Goal: Task Accomplishment & Management: Use online tool/utility

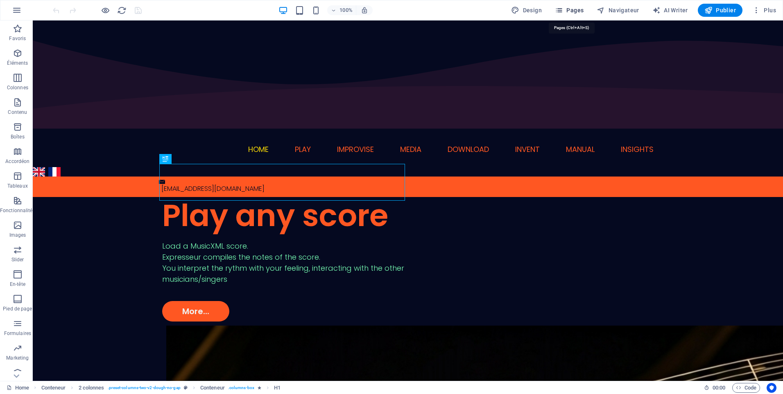
click at [562, 11] on icon "button" at bounding box center [559, 10] width 8 height 8
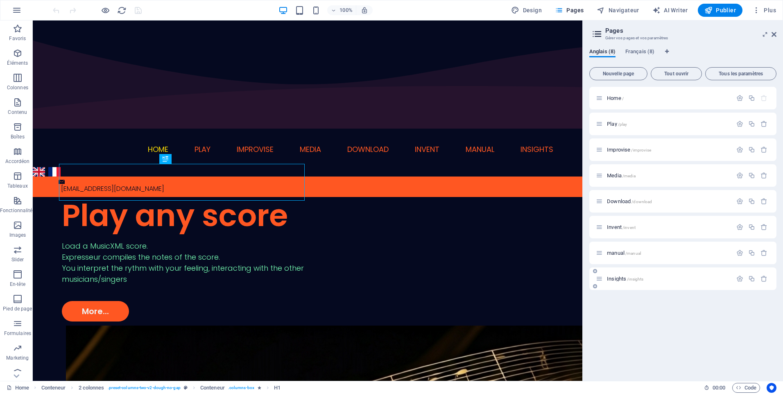
click at [645, 279] on p "Insights /insights" at bounding box center [668, 278] width 123 height 5
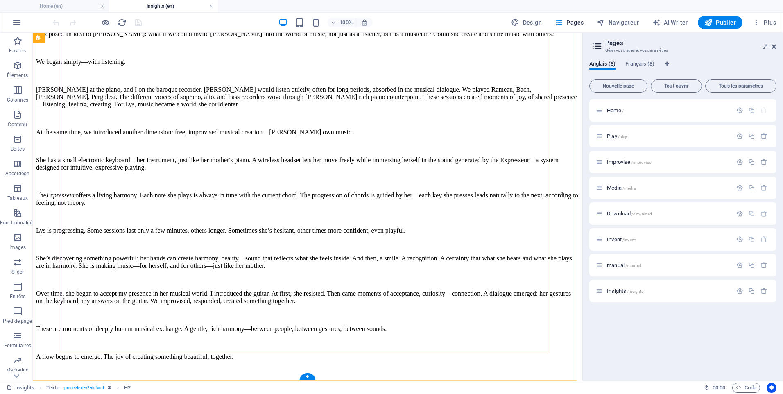
scroll to position [2423, 0]
click at [304, 375] on div "+" at bounding box center [307, 376] width 16 height 7
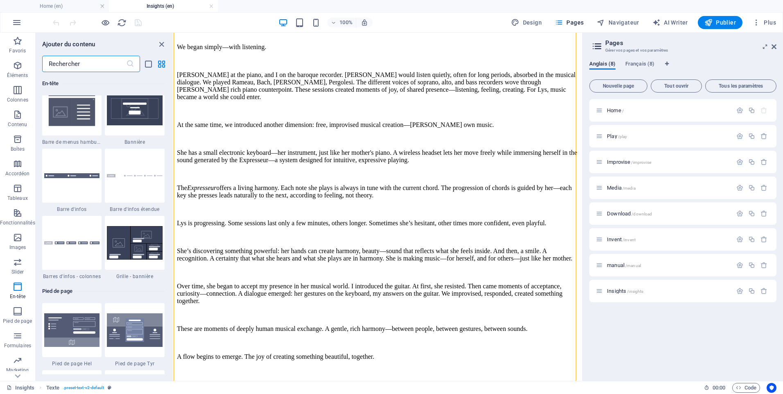
scroll to position [5243, 0]
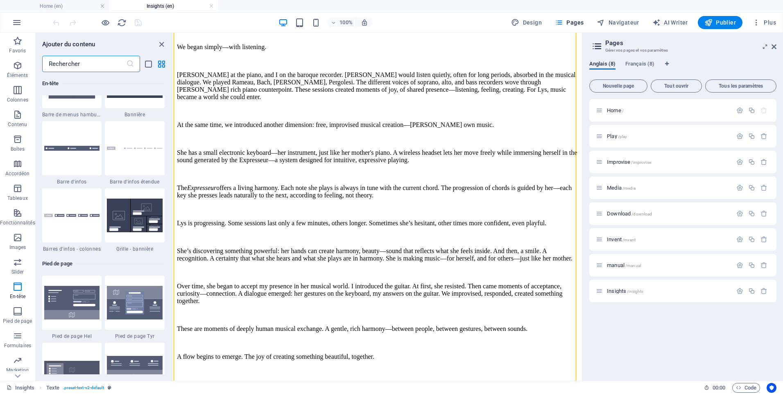
click at [97, 63] on input "text" at bounding box center [84, 64] width 84 height 16
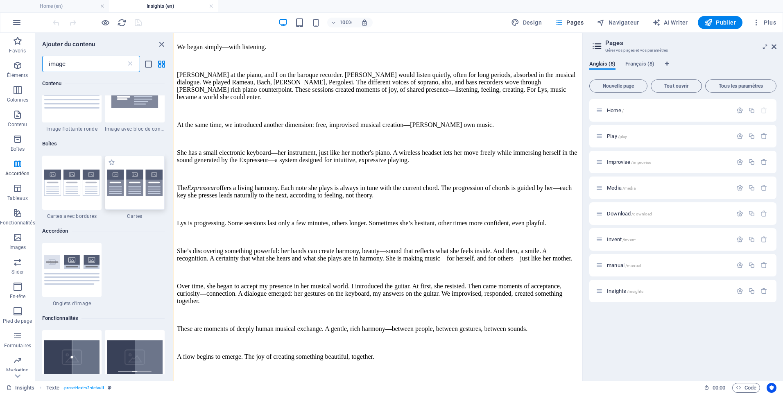
scroll to position [328, 0]
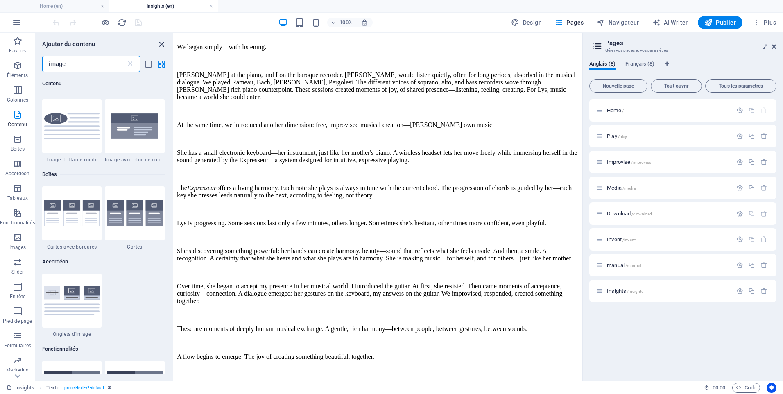
type input "image"
click at [162, 45] on icon "close panel" at bounding box center [161, 44] width 9 height 9
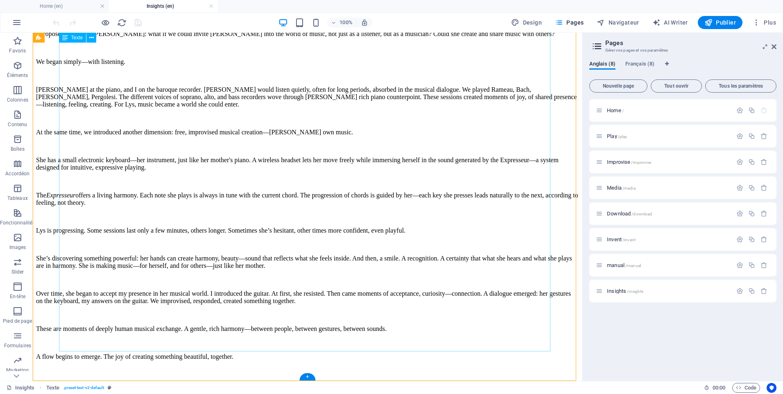
scroll to position [2423, 0]
drag, startPoint x: 50, startPoint y: 268, endPoint x: 292, endPoint y: 365, distance: 260.2
drag, startPoint x: 79, startPoint y: 259, endPoint x: 307, endPoint y: 364, distance: 250.2
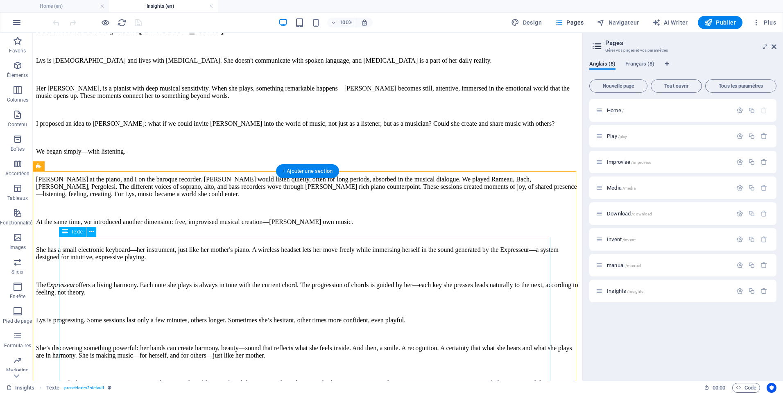
scroll to position [2136, 0]
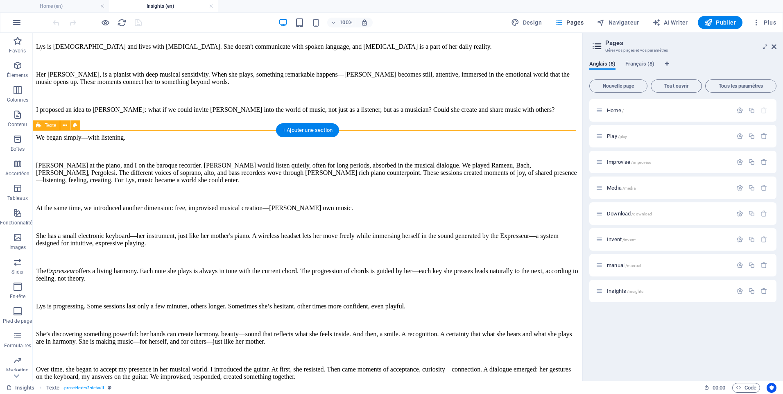
drag, startPoint x: 50, startPoint y: 272, endPoint x: 234, endPoint y: 132, distance: 231.9
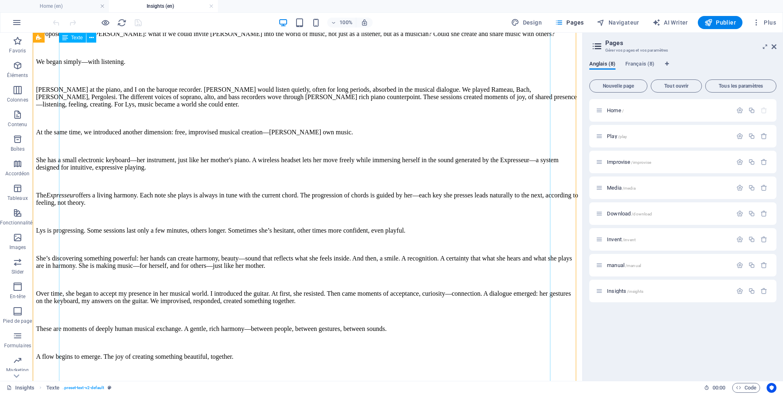
scroll to position [2423, 0]
click at [307, 373] on div "+" at bounding box center [307, 376] width 16 height 7
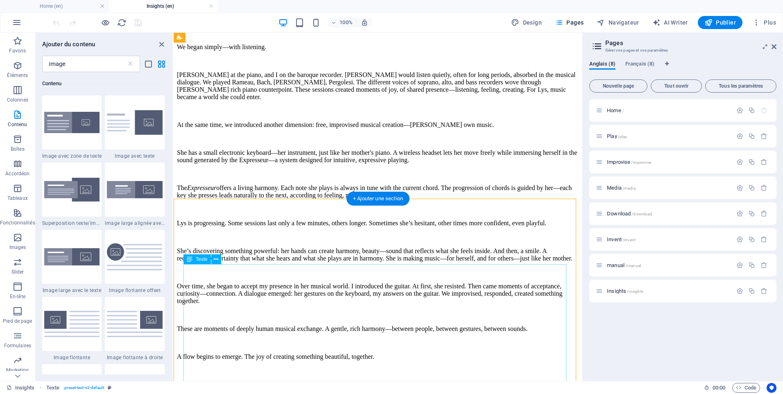
scroll to position [2333, 0]
click at [159, 44] on icon "close panel" at bounding box center [161, 44] width 9 height 9
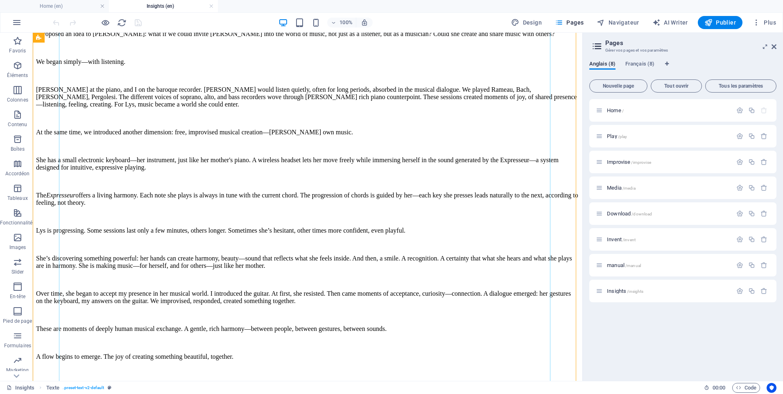
scroll to position [2423, 0]
click at [310, 375] on div "+" at bounding box center [307, 376] width 16 height 7
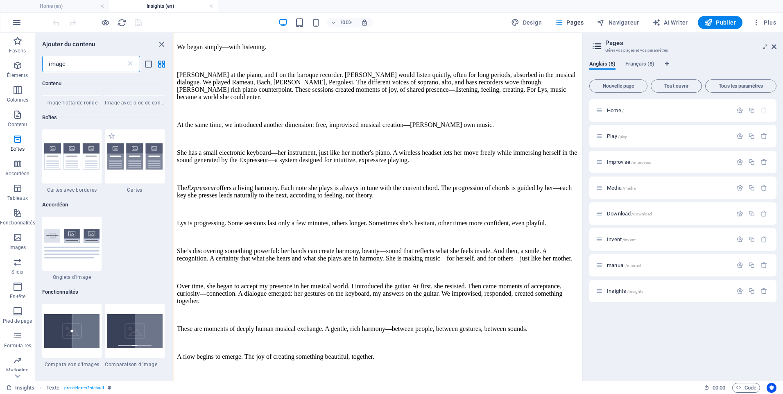
scroll to position [554, 0]
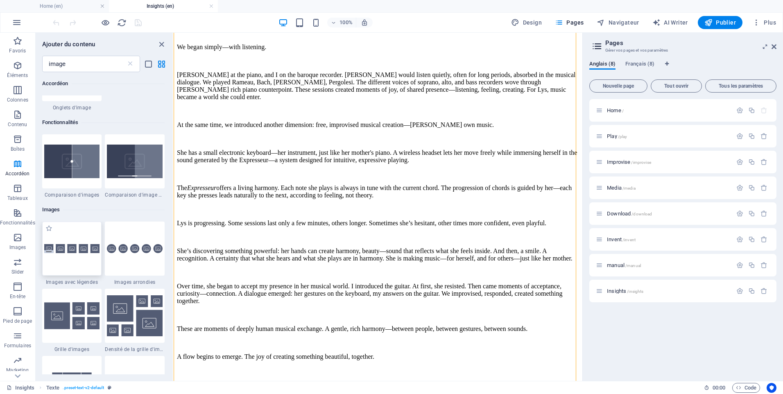
click at [79, 259] on div at bounding box center [72, 249] width 60 height 54
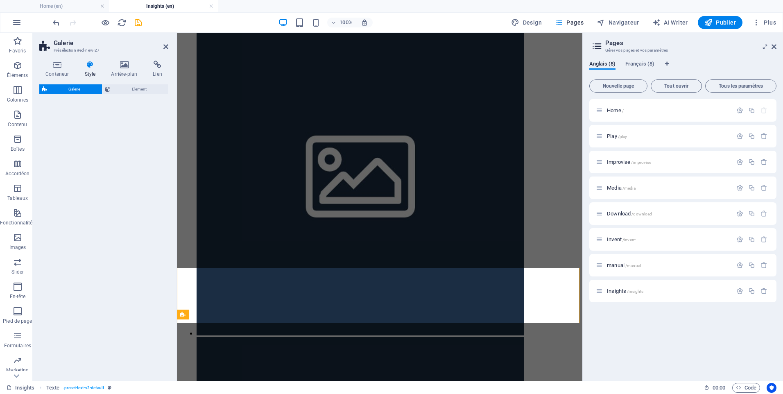
click at [79, 259] on div "Galerie Element" at bounding box center [103, 229] width 129 height 290
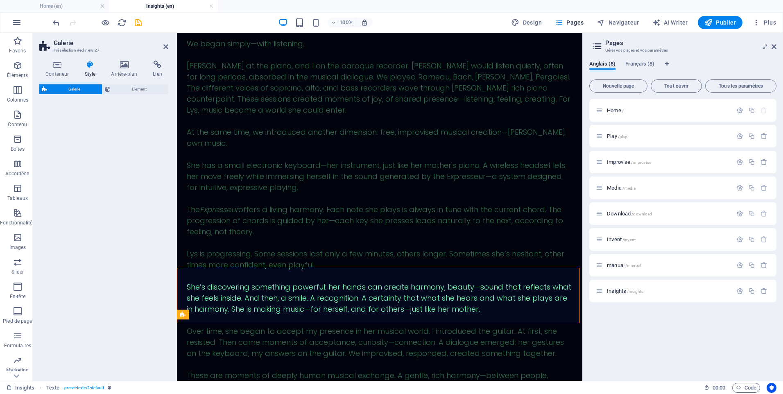
select select "rem"
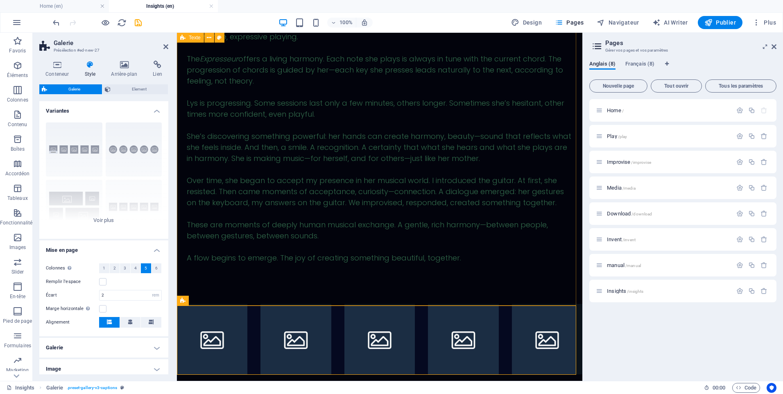
scroll to position [2863, 0]
click at [298, 332] on li at bounding box center [296, 339] width 70 height 70
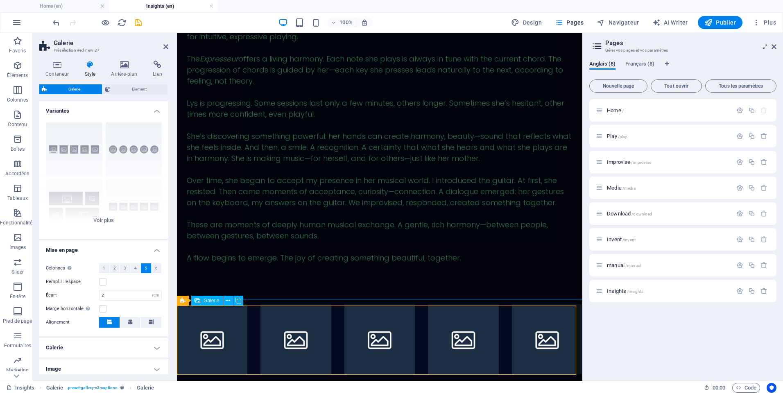
click at [210, 301] on span "Galerie" at bounding box center [212, 300] width 16 height 5
select select "4"
select select "px"
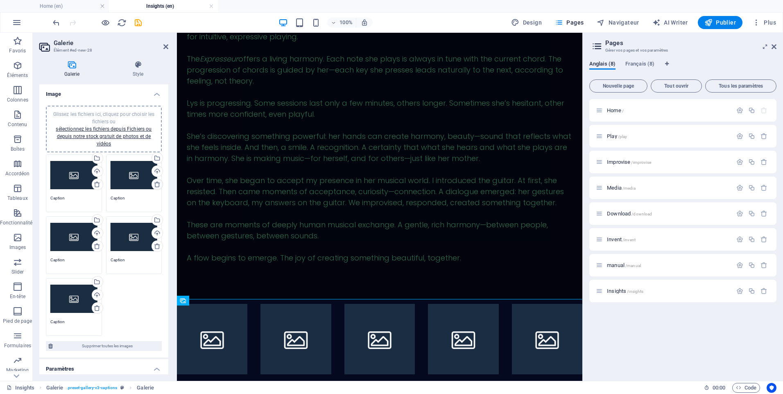
click at [157, 183] on icon at bounding box center [157, 184] width 7 height 7
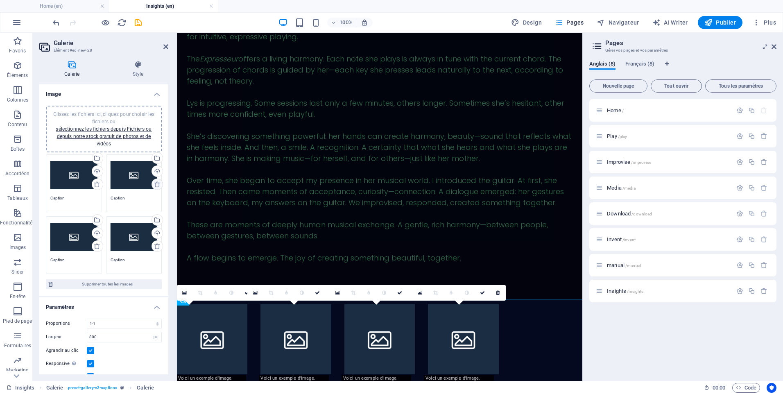
click at [157, 184] on icon at bounding box center [157, 184] width 7 height 7
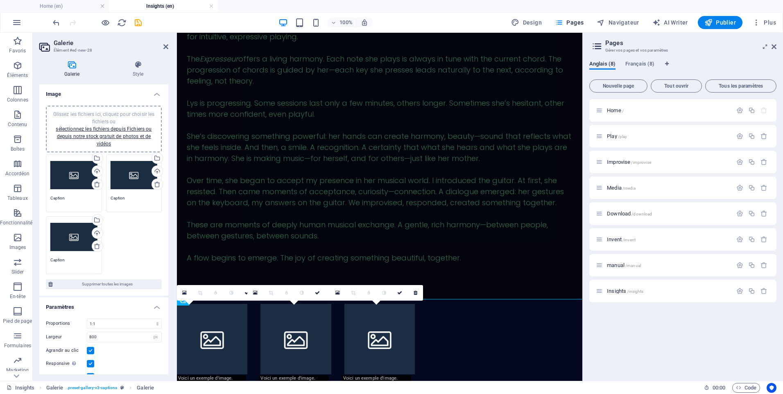
click at [157, 184] on icon at bounding box center [157, 184] width 7 height 7
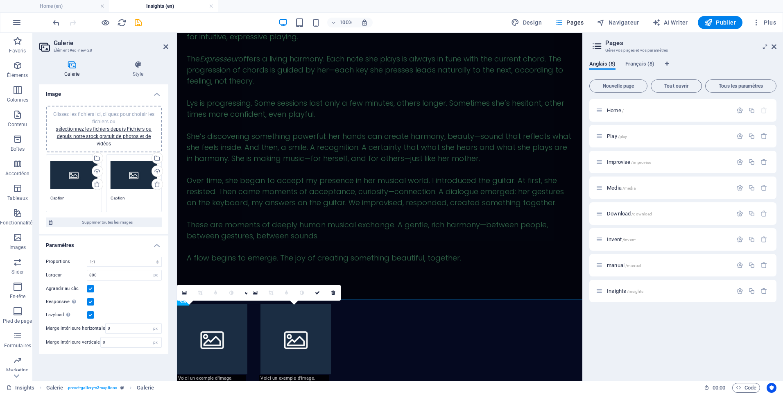
click at [157, 184] on icon at bounding box center [157, 184] width 7 height 7
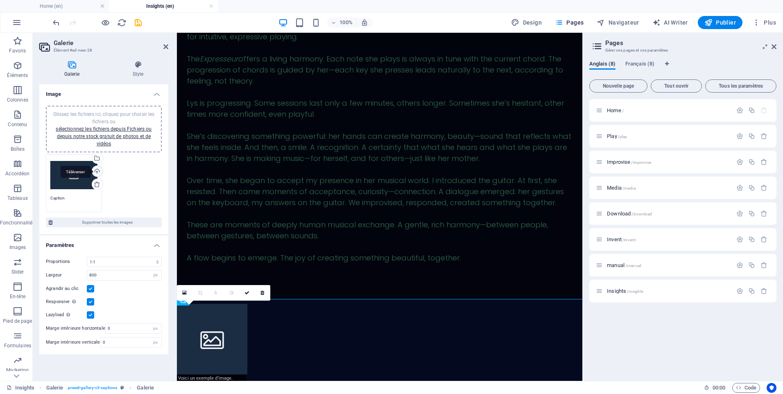
click at [96, 170] on div "Téléverser" at bounding box center [97, 172] width 12 height 12
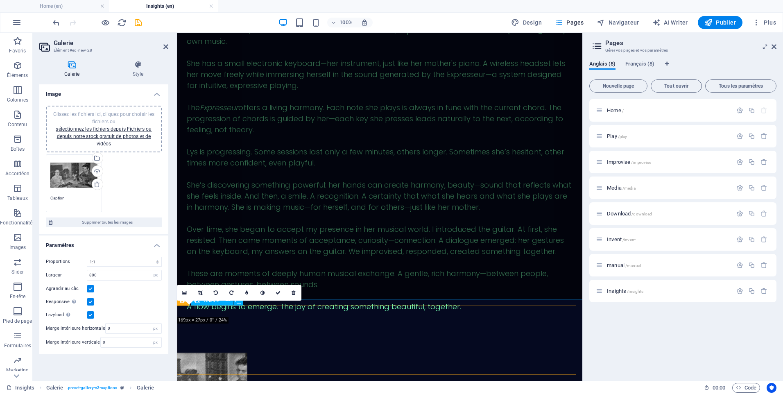
scroll to position [2863, 0]
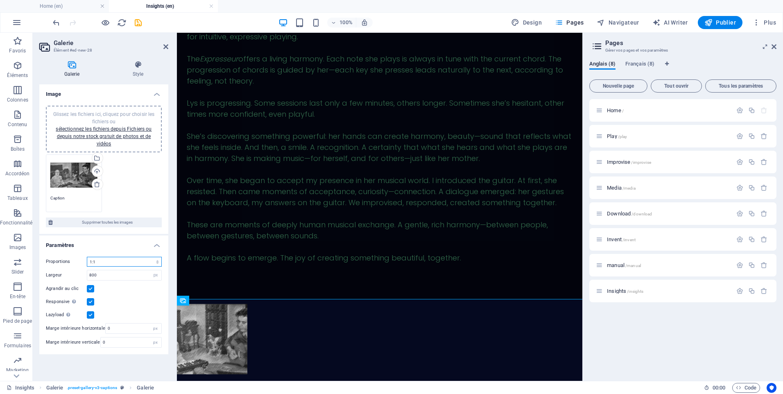
click at [157, 263] on select "Aucune proportion fixe 16:9 16:10 4:3 1:1 1:2 2:1" at bounding box center [124, 262] width 75 height 10
select select "0"
click at [87, 257] on select "Aucune proportion fixe 16:9 16:10 4:3 1:1 1:2 2:1" at bounding box center [124, 262] width 75 height 10
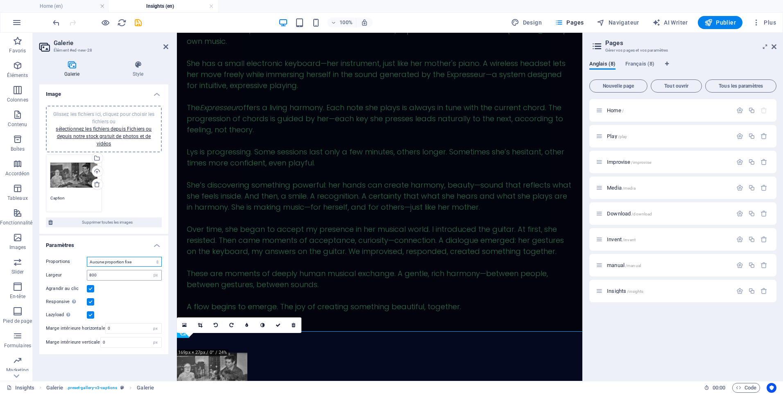
scroll to position [2831, 0]
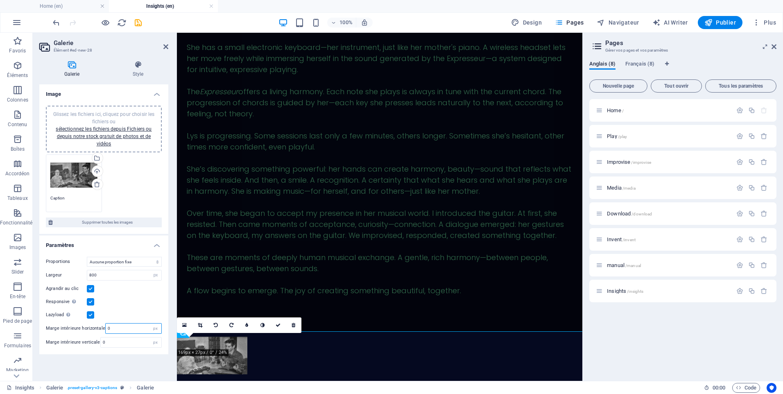
drag, startPoint x: 111, startPoint y: 328, endPoint x: 101, endPoint y: 328, distance: 10.7
click at [101, 328] on div "Marge intérieure horizontale 0 px" at bounding box center [104, 328] width 116 height 11
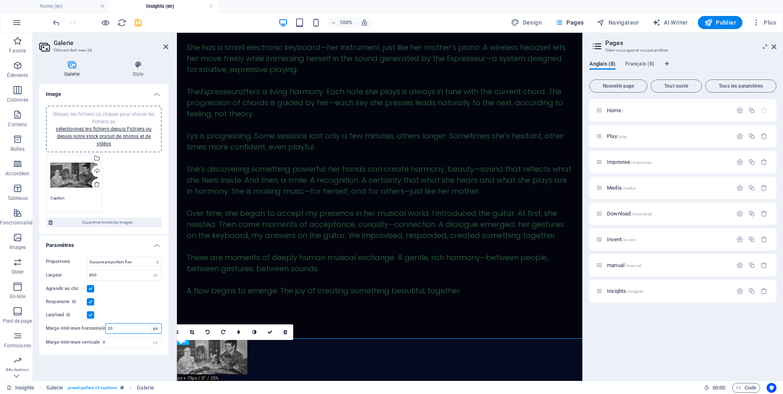
scroll to position [2824, 0]
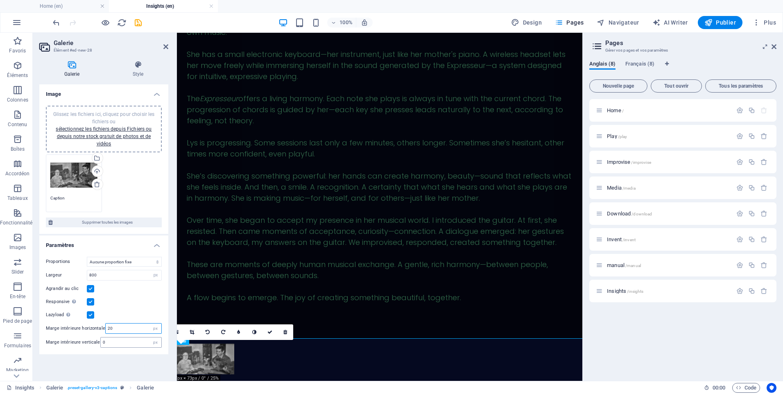
type input "20"
drag, startPoint x: 118, startPoint y: 342, endPoint x: 94, endPoint y: 342, distance: 23.4
click at [94, 342] on div "Marge intérieure verticale 0 px" at bounding box center [104, 342] width 116 height 11
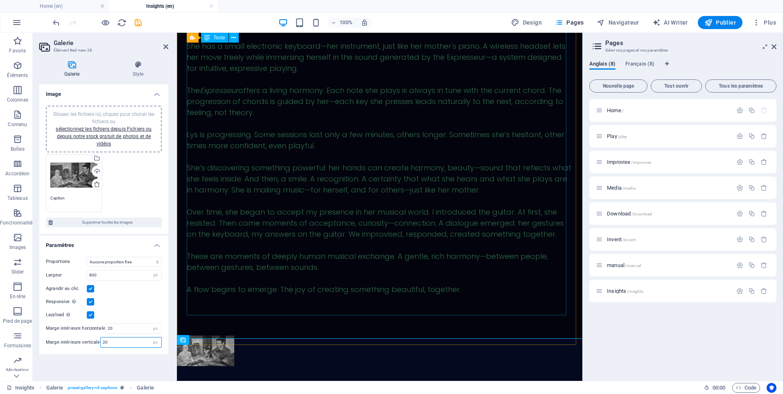
type input "20"
click at [156, 276] on select "px %" at bounding box center [155, 275] width 11 height 10
select select "%"
click at [150, 270] on select "px %" at bounding box center [155, 275] width 11 height 10
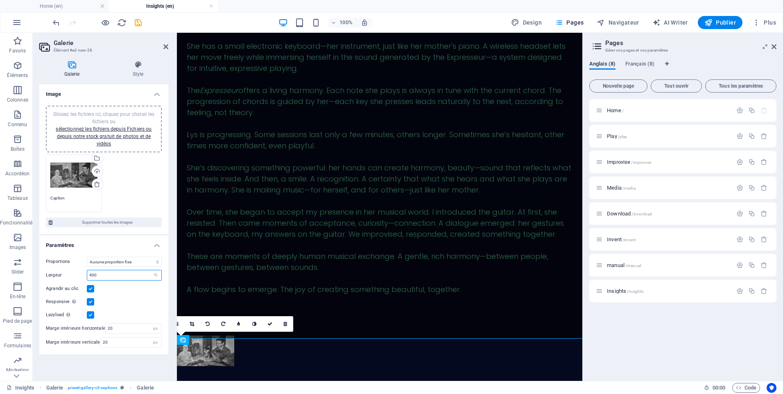
drag, startPoint x: 115, startPoint y: 277, endPoint x: 73, endPoint y: 273, distance: 42.8
click at [73, 273] on div "Largeur 400 px %" at bounding box center [104, 275] width 116 height 11
type input "1000"
click at [103, 299] on div "Responsive Chargez automatiquement des images Retina et les formats optimisés p…" at bounding box center [104, 302] width 116 height 10
click at [113, 261] on select "Aucune proportion fixe 16:9 16:10 4:3 1:1 1:2 2:1" at bounding box center [124, 262] width 75 height 10
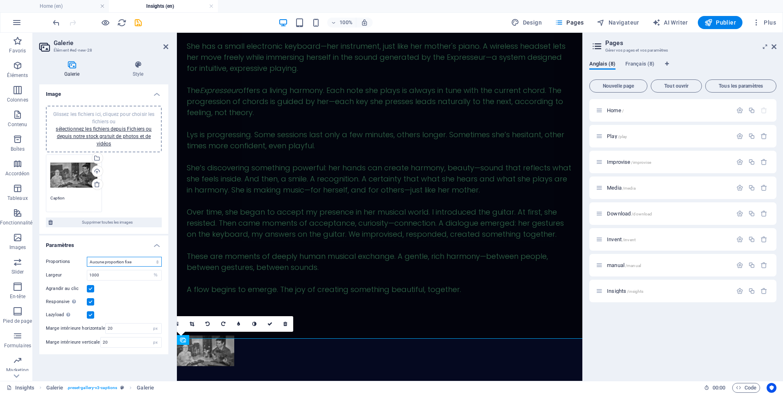
click at [87, 257] on select "Aucune proportion fixe 16:9 16:10 4:3 1:1 1:2 2:1" at bounding box center [124, 262] width 75 height 10
click at [142, 66] on icon at bounding box center [138, 65] width 61 height 8
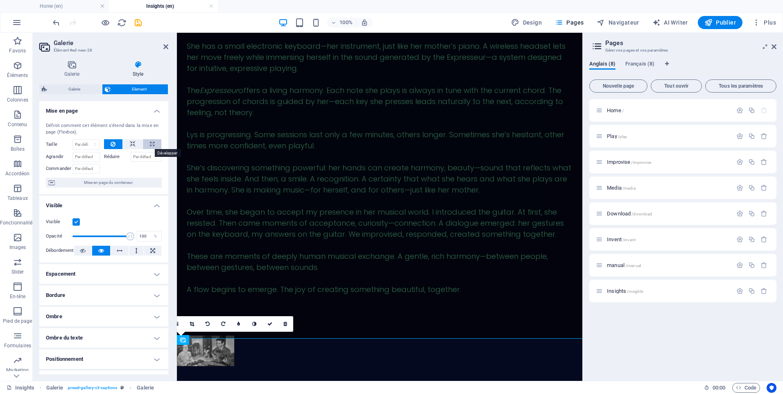
click at [147, 144] on button at bounding box center [152, 144] width 18 height 10
type input "100"
select select "%"
click at [137, 157] on input "Réduire" at bounding box center [147, 157] width 32 height 10
click at [111, 159] on label "Réduire" at bounding box center [117, 157] width 27 height 10
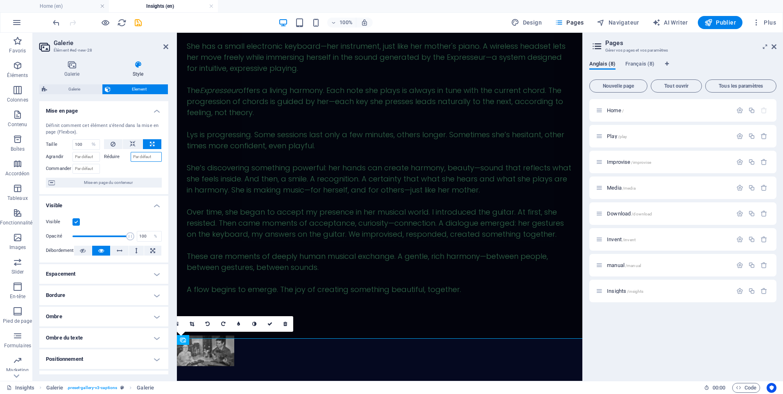
click at [131, 159] on input "Réduire" at bounding box center [147, 157] width 32 height 10
click at [92, 158] on input "Agrandir" at bounding box center [86, 157] width 27 height 10
click at [95, 168] on input "Commander" at bounding box center [86, 169] width 27 height 10
click at [98, 181] on span "Mise en page du conteneur" at bounding box center [108, 183] width 102 height 10
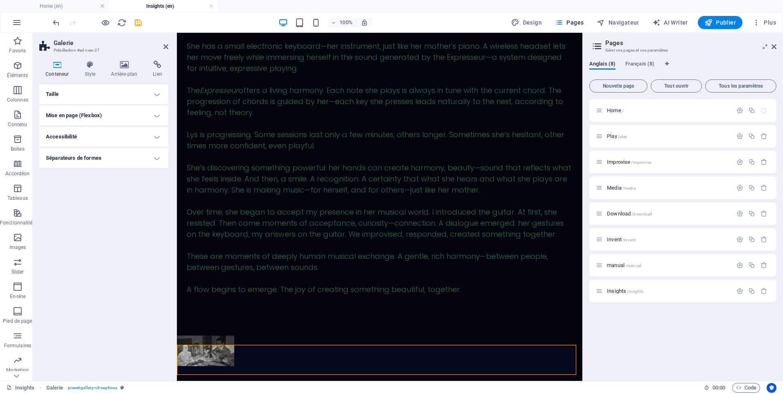
click at [133, 91] on h4 "Taille" at bounding box center [103, 94] width 129 height 20
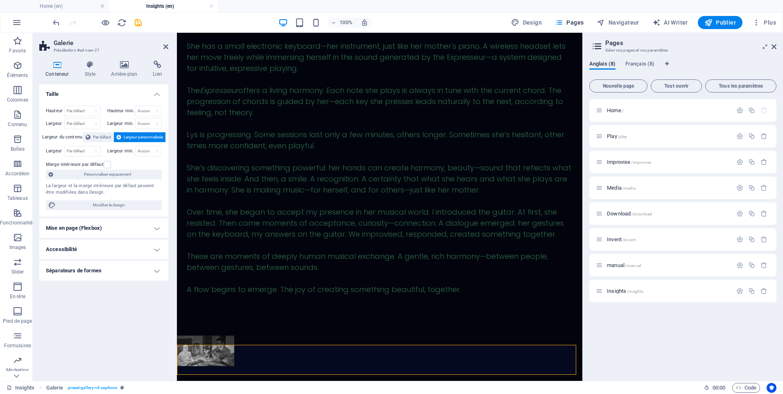
click at [113, 225] on h4 "Mise en page (Flexbox)" at bounding box center [103, 228] width 129 height 20
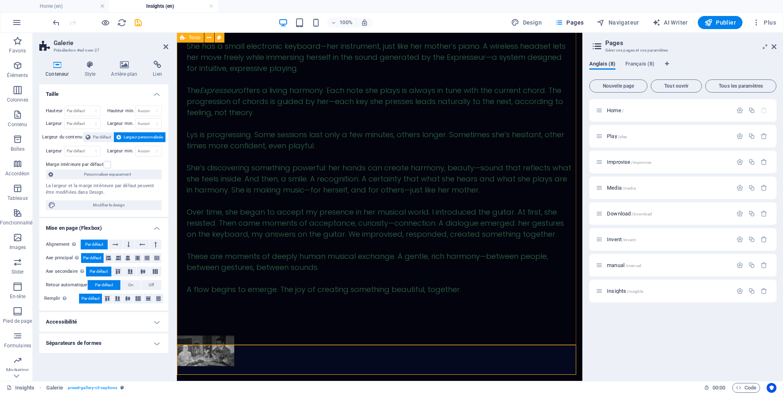
drag, startPoint x: 566, startPoint y: 327, endPoint x: 711, endPoint y: 328, distance: 145.0
click at [583, 328] on div "A Musical Journey with Autism Lys is 20 years old and lives with profound autis…" at bounding box center [380, 24] width 406 height 622
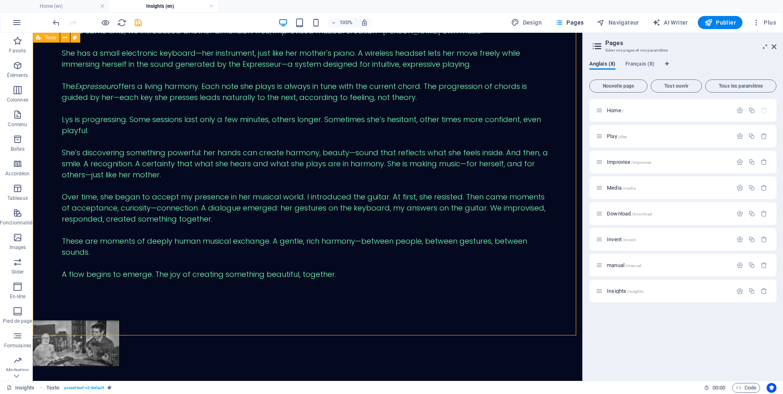
scroll to position [2468, 0]
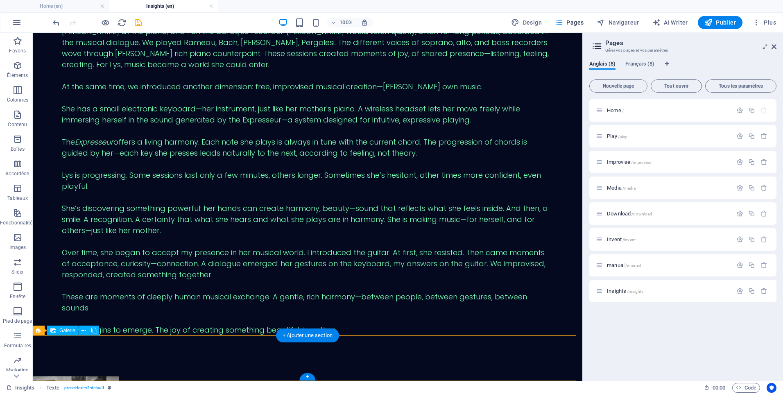
click at [114, 368] on li at bounding box center [76, 399] width 103 height 62
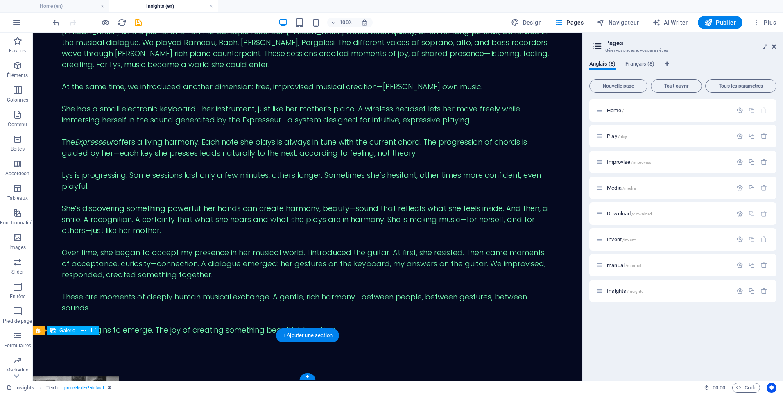
click at [114, 368] on li at bounding box center [76, 399] width 103 height 62
select select "%"
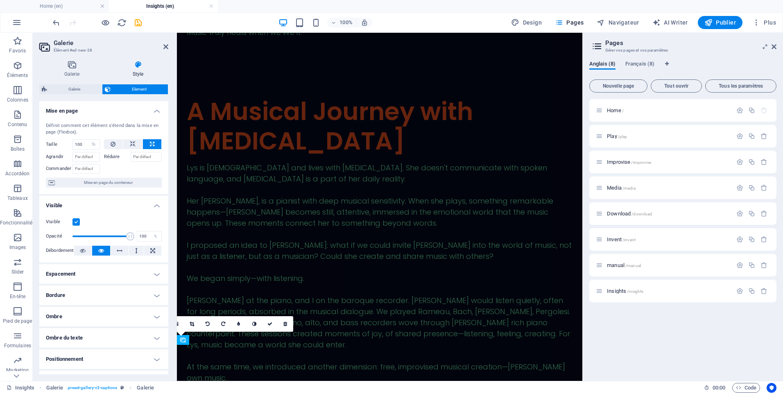
scroll to position [2824, 0]
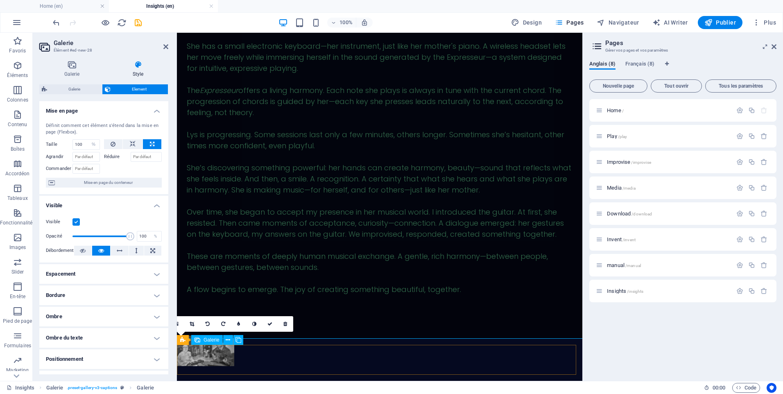
click at [220, 354] on li at bounding box center [206, 350] width 74 height 47
click at [223, 336] on div "A Musical Journey with Autism Lys is 20 years old and lives with profound autis…" at bounding box center [380, 24] width 406 height 622
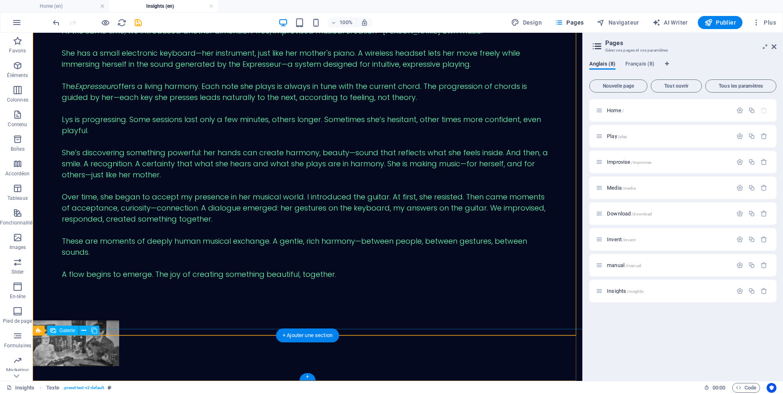
scroll to position [2468, 0]
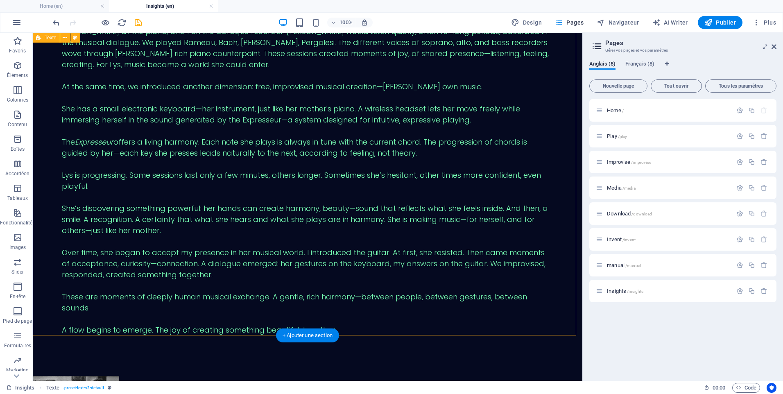
click at [175, 327] on div "A Musical Journey with Autism Lys is 20 years old and lives with profound autis…" at bounding box center [308, 87] width 550 height 578
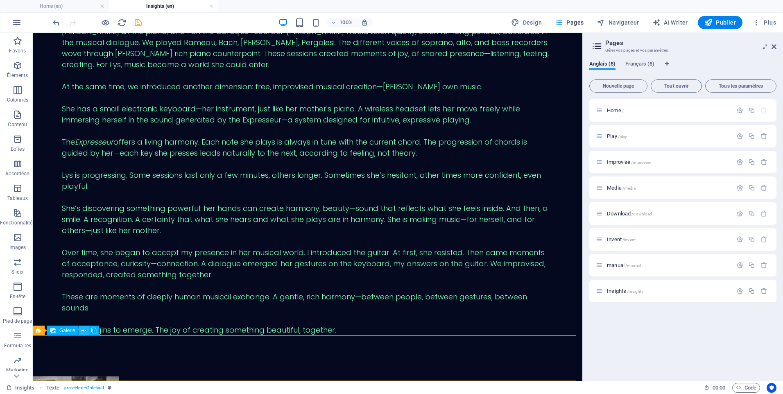
click at [86, 331] on icon at bounding box center [84, 331] width 5 height 9
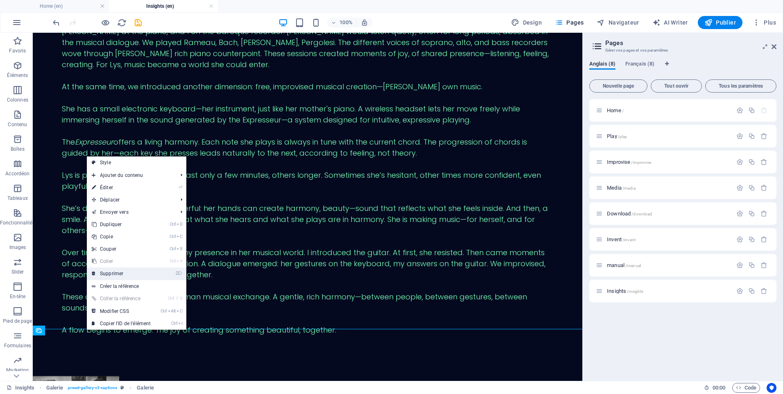
click at [110, 277] on link "⌦ Supprimer" at bounding box center [121, 274] width 69 height 12
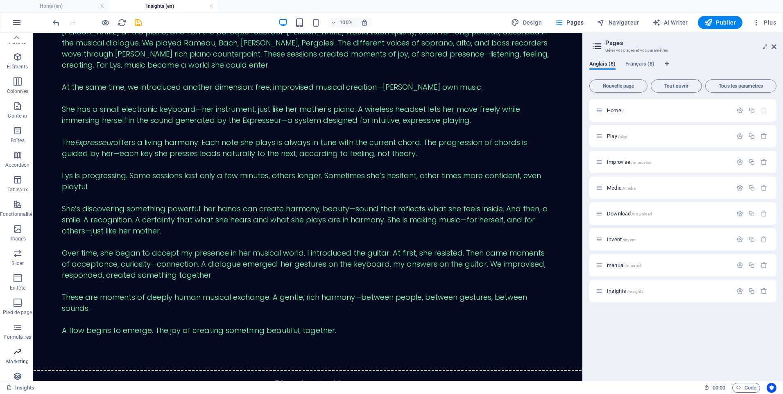
scroll to position [0, 0]
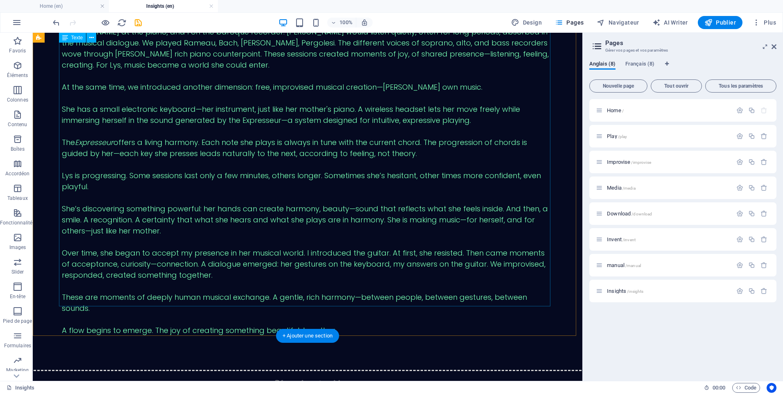
click at [227, 283] on div "Lys is 20 years old and lives with profound autism. She doesn't communicate wit…" at bounding box center [308, 120] width 492 height 454
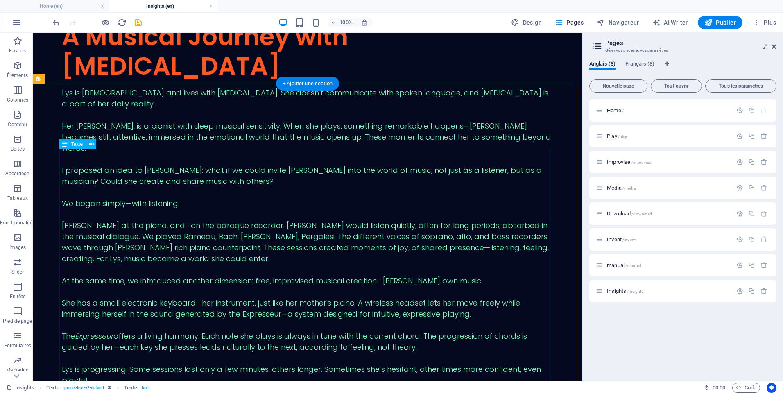
scroll to position [2468, 0]
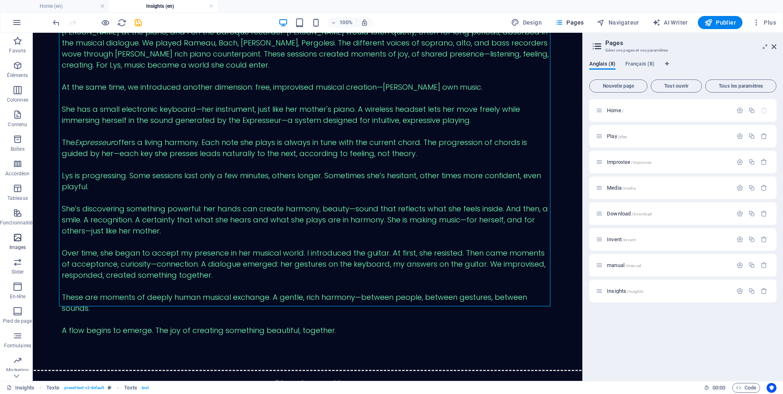
click at [15, 237] on icon "button" at bounding box center [18, 238] width 10 height 10
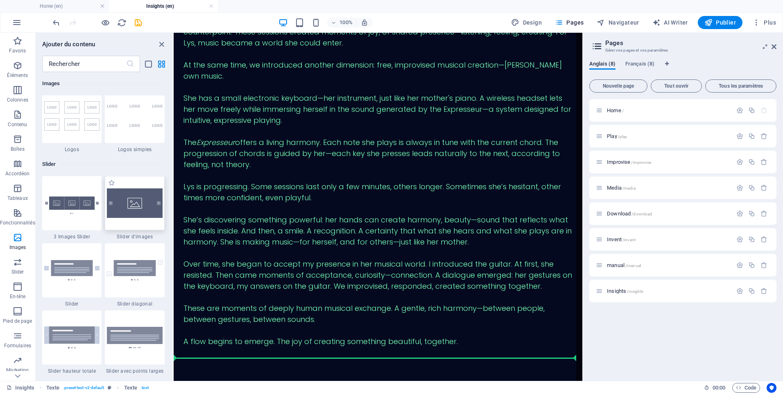
scroll to position [2787, 0]
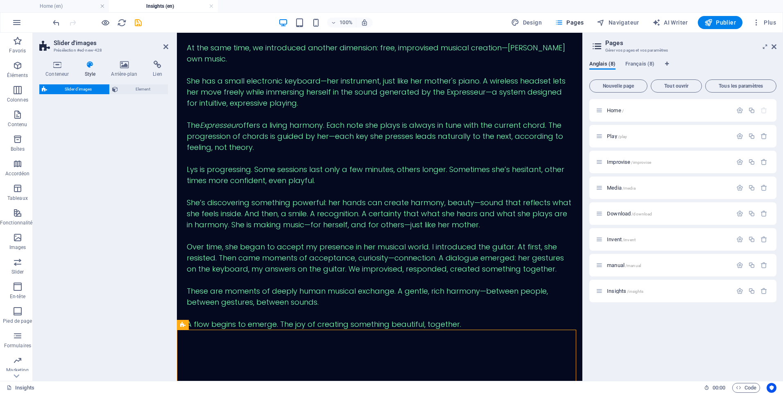
select select "rem"
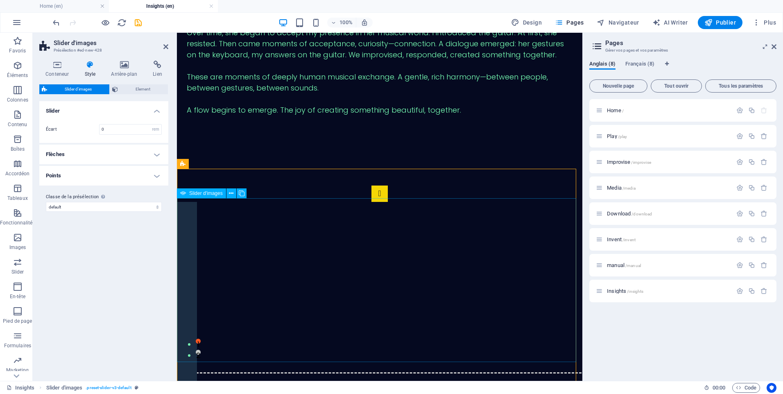
scroll to position [3003, 0]
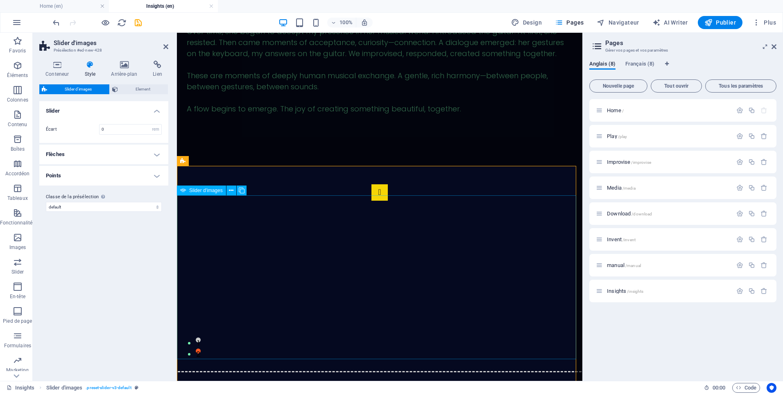
click at [89, 88] on span "Slider d'images" at bounding box center [78, 89] width 57 height 10
click at [145, 87] on span "Element" at bounding box center [142, 89] width 45 height 10
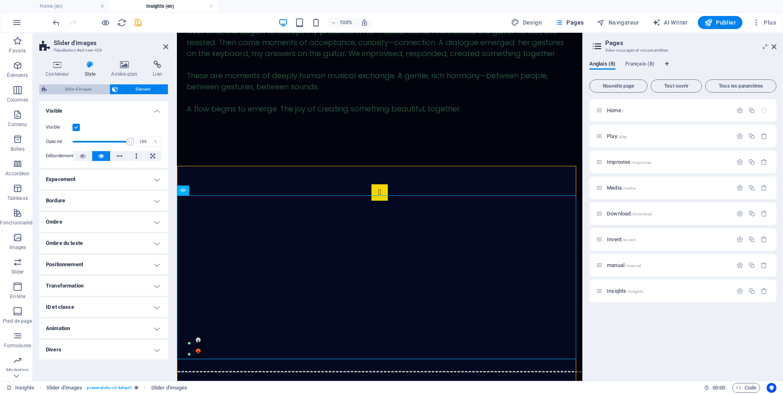
click at [88, 91] on span "Slider d'images" at bounding box center [78, 89] width 57 height 10
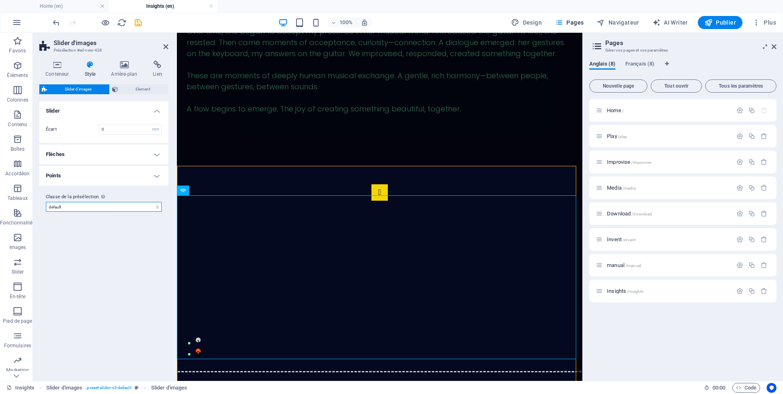
click at [103, 207] on select "default Ajouter la classe de la présélection" at bounding box center [104, 207] width 116 height 10
click at [46, 202] on select "default Ajouter la classe de la présélection" at bounding box center [104, 207] width 116 height 10
select select "preset-slider-v3-default"
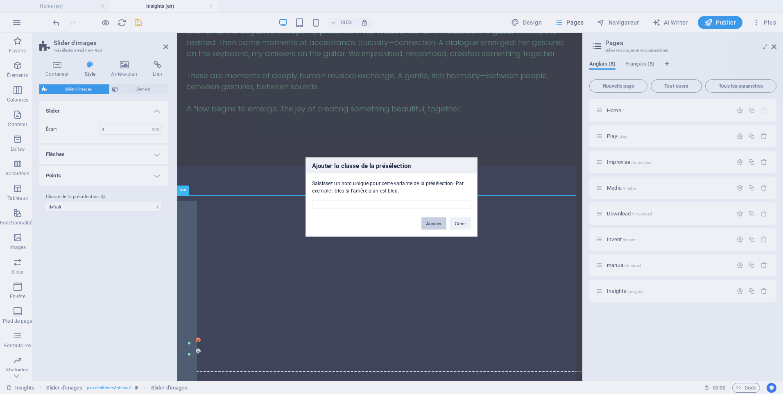
click at [442, 226] on button "Annuler" at bounding box center [434, 224] width 25 height 12
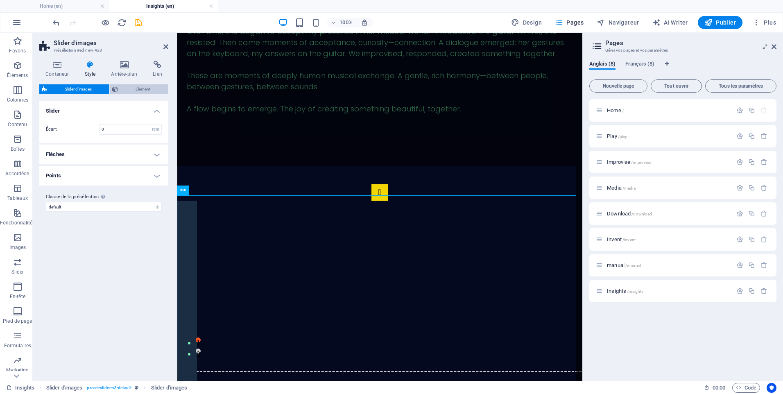
click at [142, 91] on span "Element" at bounding box center [142, 89] width 45 height 10
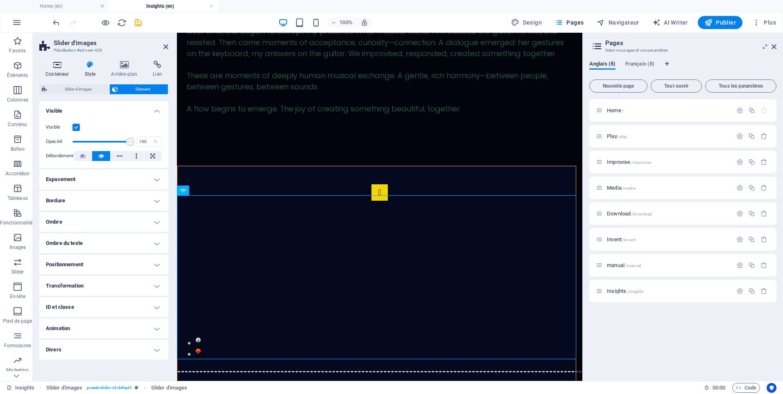
click at [60, 67] on icon at bounding box center [57, 65] width 36 height 8
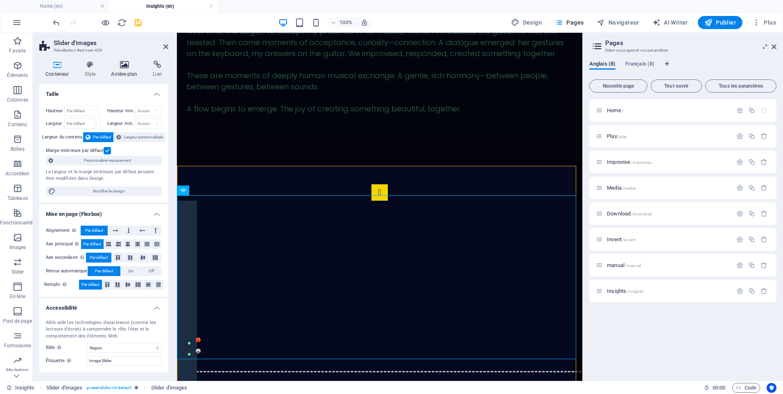
click at [129, 66] on icon at bounding box center [124, 65] width 39 height 8
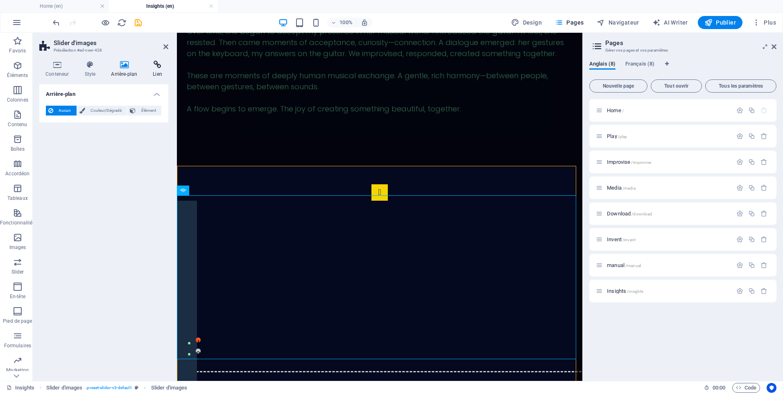
click at [156, 66] on icon at bounding box center [158, 65] width 22 height 8
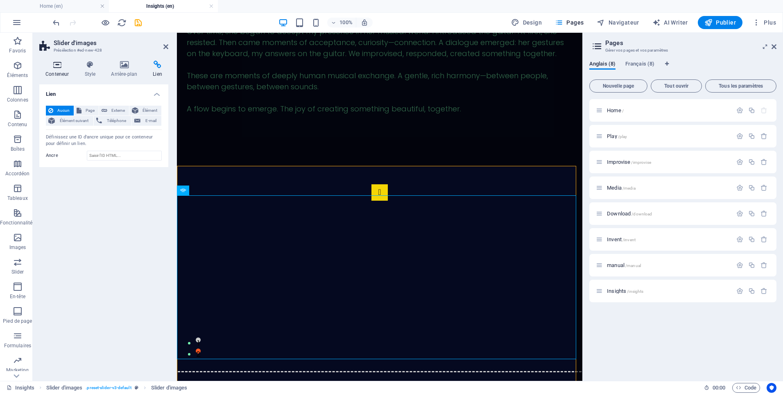
click at [63, 67] on icon at bounding box center [57, 65] width 36 height 8
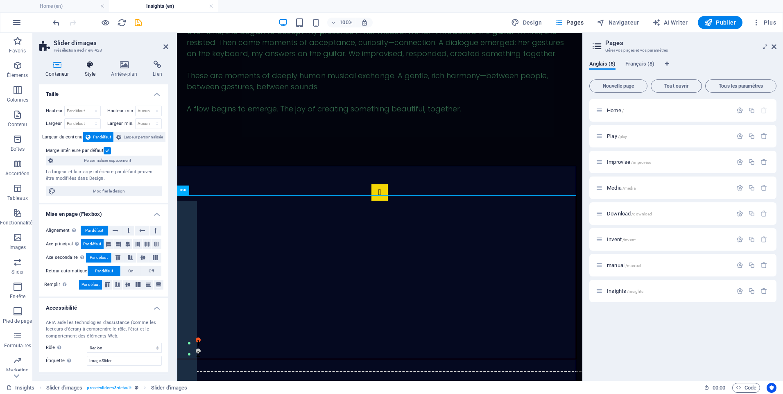
click at [95, 70] on h4 "Style" at bounding box center [91, 69] width 27 height 17
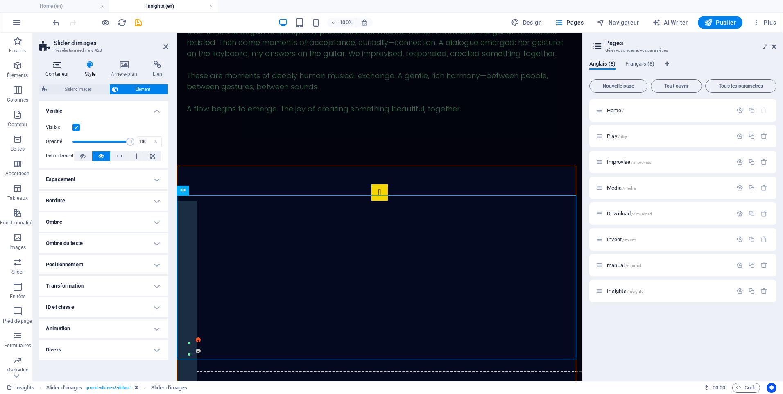
click at [60, 70] on h4 "Conteneur" at bounding box center [58, 69] width 39 height 17
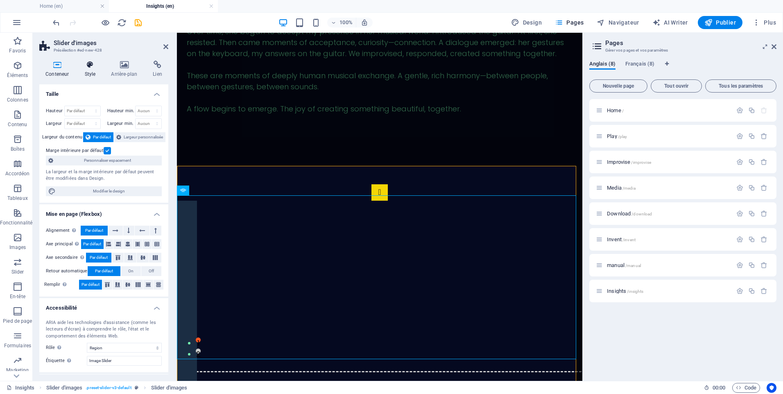
click at [95, 64] on icon at bounding box center [89, 65] width 23 height 8
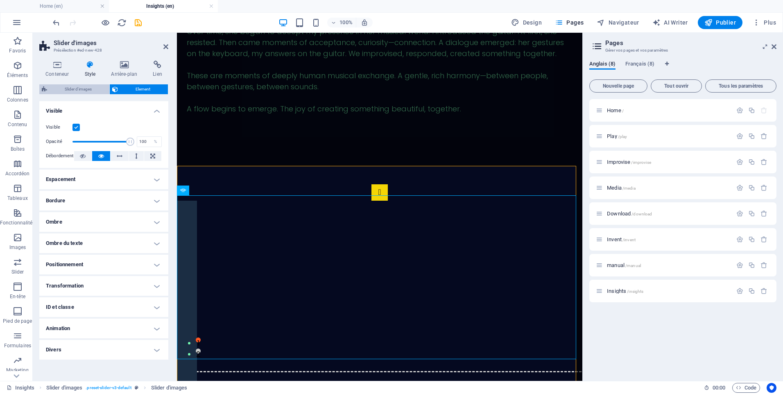
click at [71, 91] on span "Slider d'images" at bounding box center [78, 89] width 57 height 10
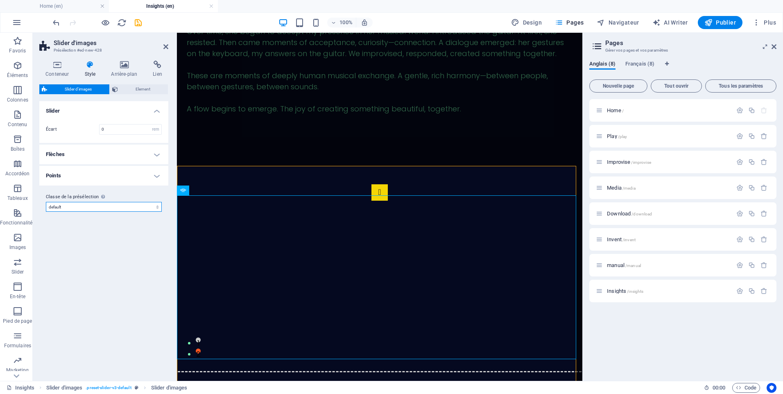
click at [77, 208] on select "default Ajouter la classe de la présélection" at bounding box center [104, 207] width 116 height 10
click at [46, 202] on select "default Ajouter la classe de la présélection" at bounding box center [104, 207] width 116 height 10
select select "preset-slider-v3-default"
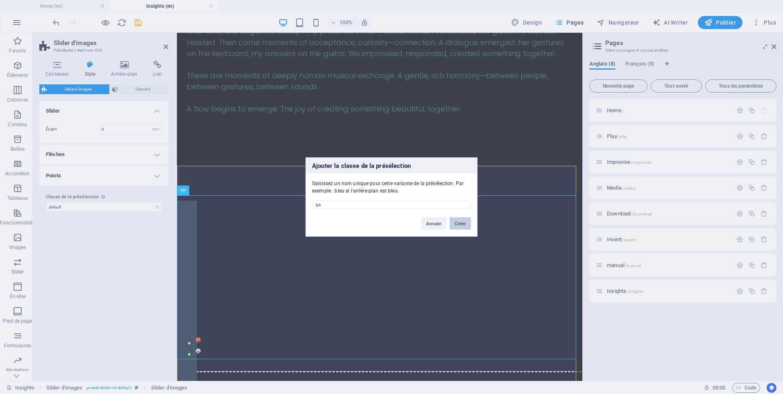
type input "lys"
click at [462, 221] on button "Créer" at bounding box center [460, 224] width 21 height 12
select select "preset-slider-v3-lys"
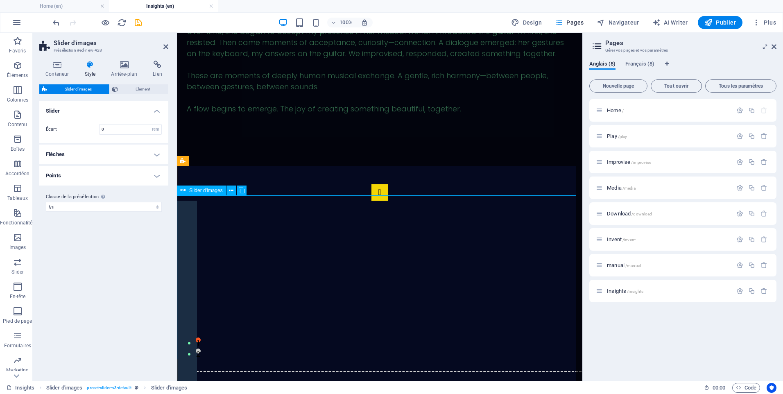
select select "px"
select select "ms"
select select "s"
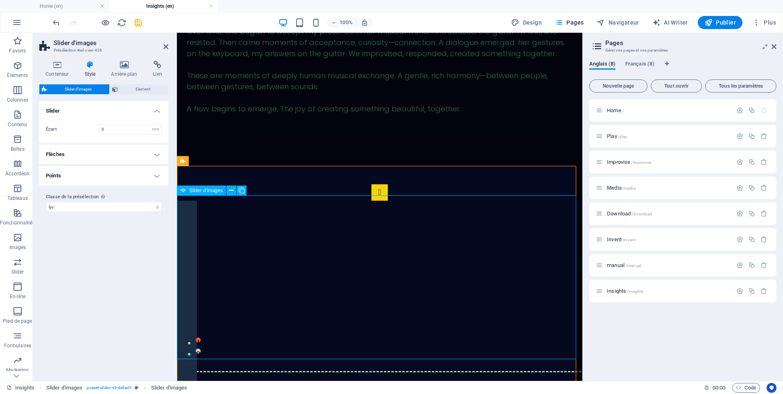
select select "progressive"
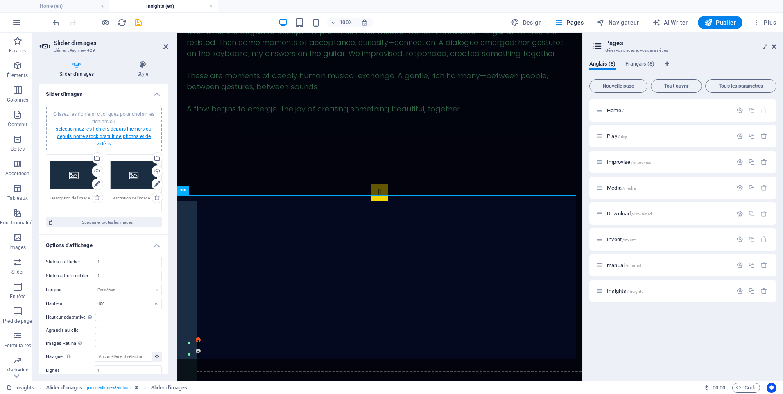
click at [136, 136] on link "sélectionnez les fichiers depuis Fichiers ou depuis notre stock gratuit de phot…" at bounding box center [104, 136] width 96 height 20
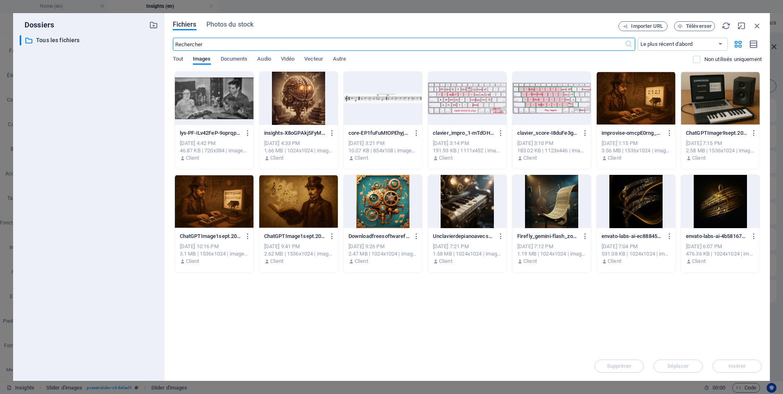
scroll to position [2662, 0]
click at [231, 98] on div at bounding box center [214, 98] width 79 height 53
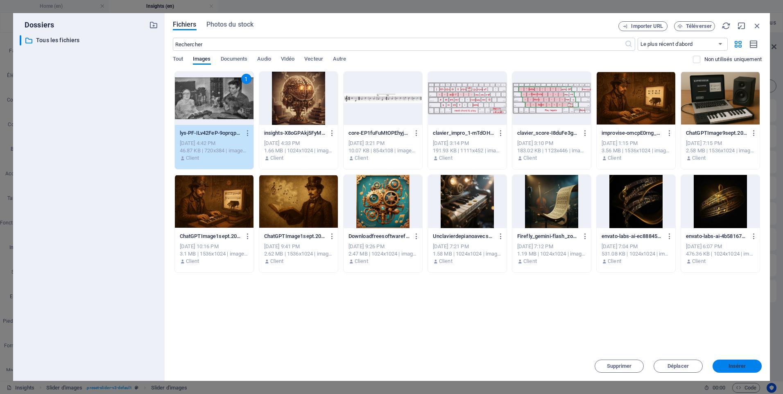
click at [723, 363] on button "Insérer" at bounding box center [737, 366] width 49 height 13
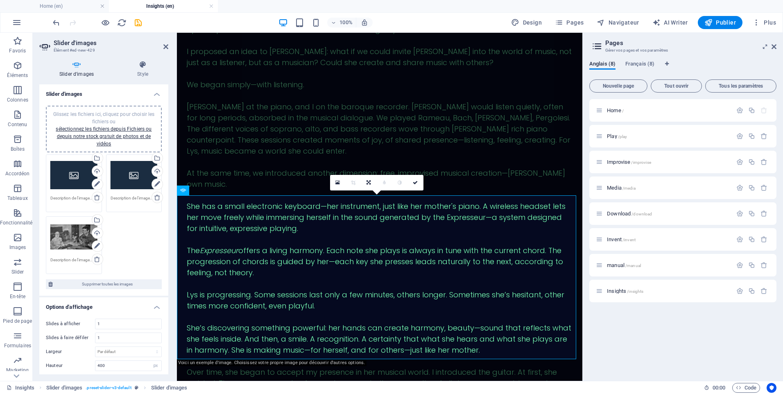
scroll to position [3003, 0]
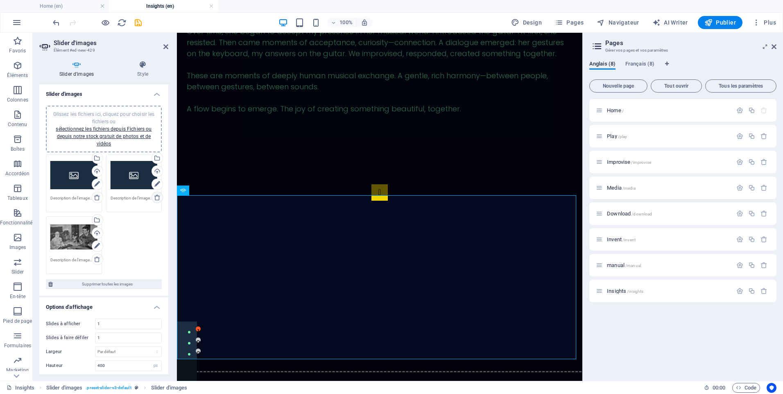
click at [156, 199] on icon at bounding box center [157, 197] width 7 height 7
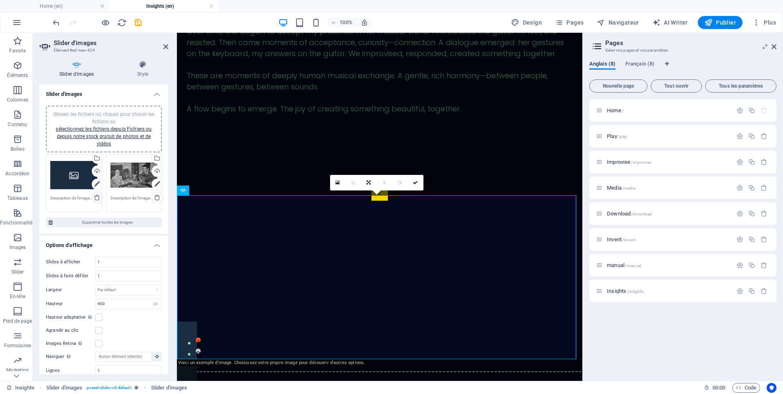
click at [93, 198] on link at bounding box center [97, 197] width 11 height 11
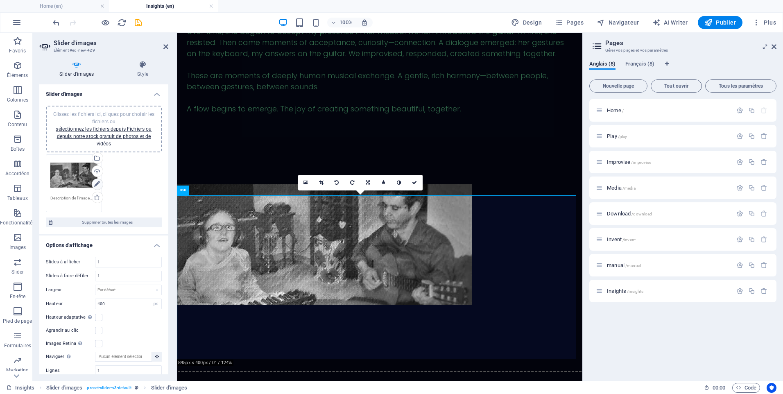
click at [95, 184] on icon at bounding box center [97, 184] width 6 height 10
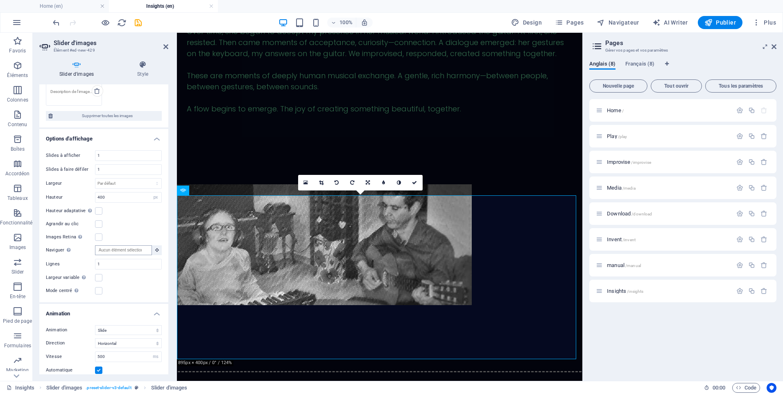
scroll to position [123, 0]
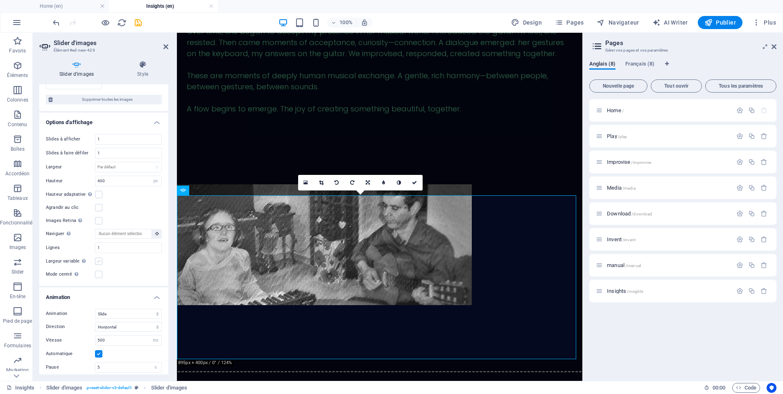
click at [97, 263] on label at bounding box center [98, 261] width 7 height 7
click at [0, 0] on input "Largeur variable Ajustez automatiquement la largeur des slides visibles." at bounding box center [0, 0] width 0 height 0
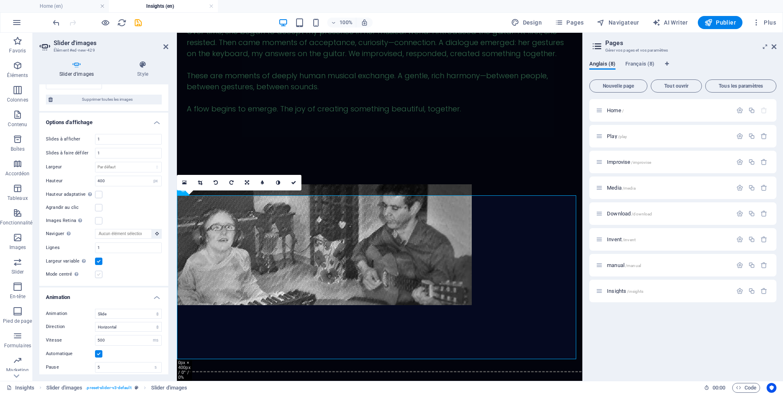
click at [100, 274] on label at bounding box center [98, 274] width 7 height 7
click at [0, 0] on input "Mode centré Permet de centrer la vue en affichant partiellement la slide précéd…" at bounding box center [0, 0] width 0 height 0
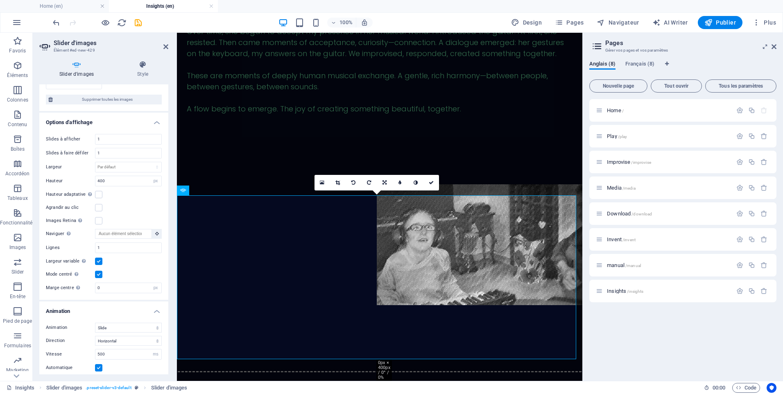
click at [99, 273] on label at bounding box center [98, 274] width 7 height 7
click at [0, 0] on input "Mode centré Permet de centrer la vue en affichant partiellement la slide précéd…" at bounding box center [0, 0] width 0 height 0
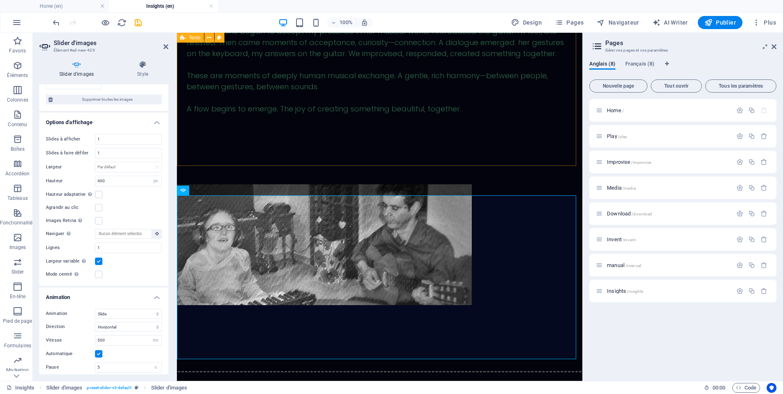
drag, startPoint x: 317, startPoint y: 150, endPoint x: 462, endPoint y: 150, distance: 145.0
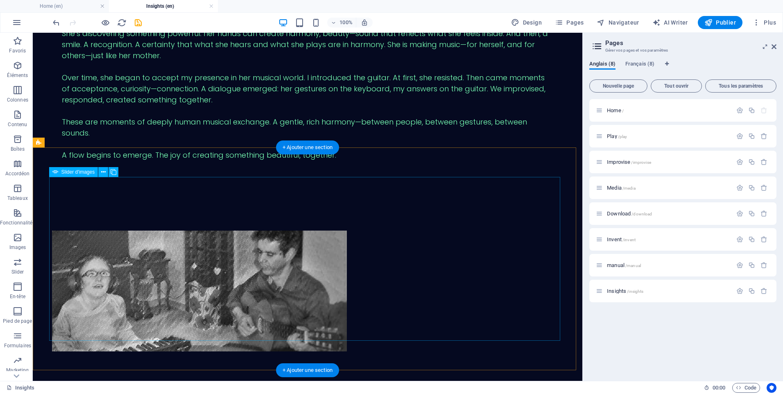
scroll to position [2691, 0]
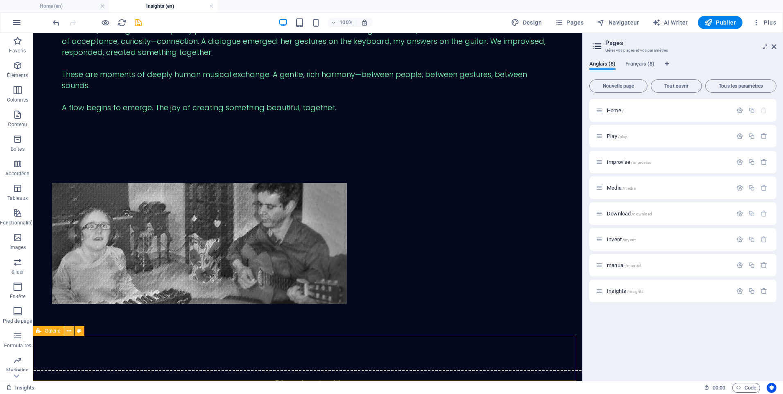
click at [72, 330] on button at bounding box center [69, 331] width 10 height 10
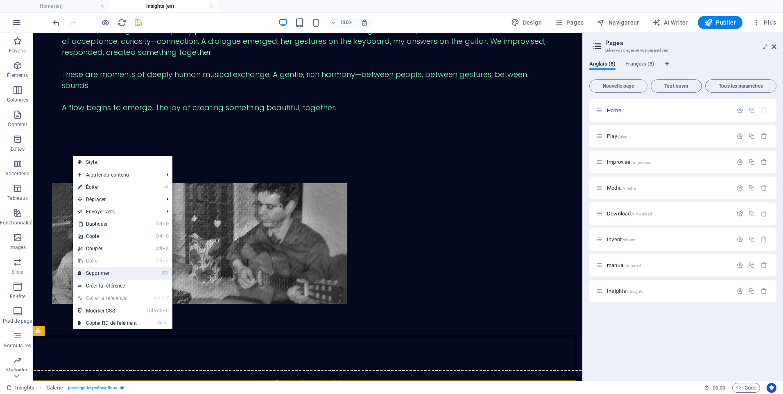
click at [113, 272] on link "⌦ Supprimer" at bounding box center [107, 273] width 69 height 12
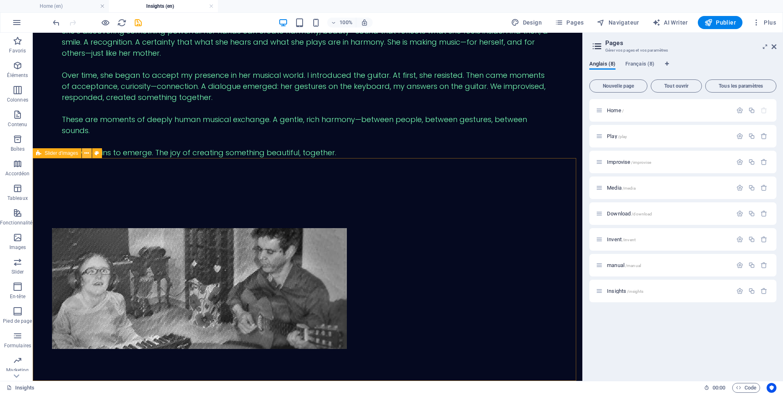
click at [85, 155] on icon at bounding box center [86, 153] width 5 height 9
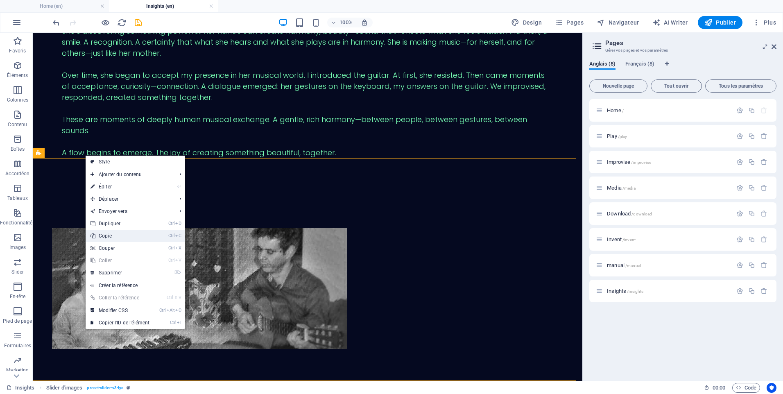
click at [105, 234] on link "Ctrl C Copie" at bounding box center [120, 236] width 69 height 12
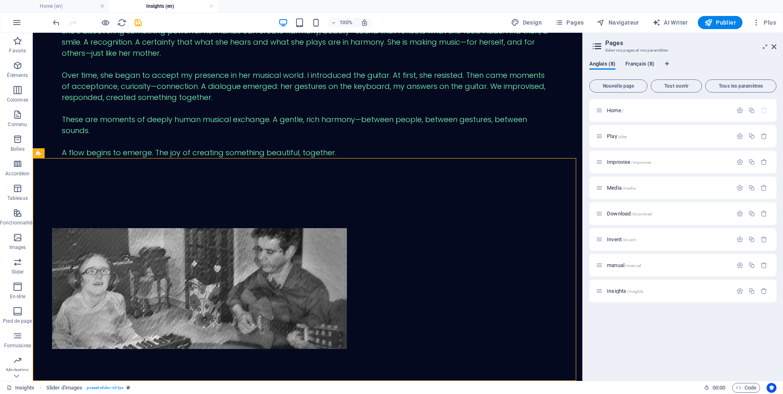
click at [639, 66] on span "Français (8)" at bounding box center [640, 64] width 29 height 11
click at [615, 292] on span "Insights /insights" at bounding box center [625, 291] width 36 height 6
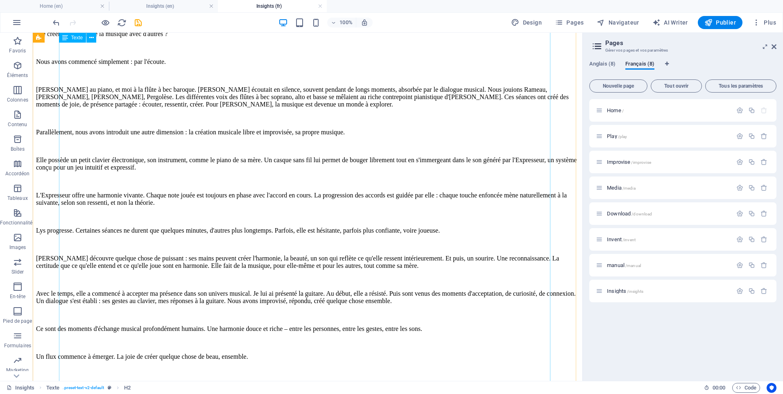
scroll to position [2633, 0]
click at [306, 378] on div "+" at bounding box center [307, 376] width 16 height 7
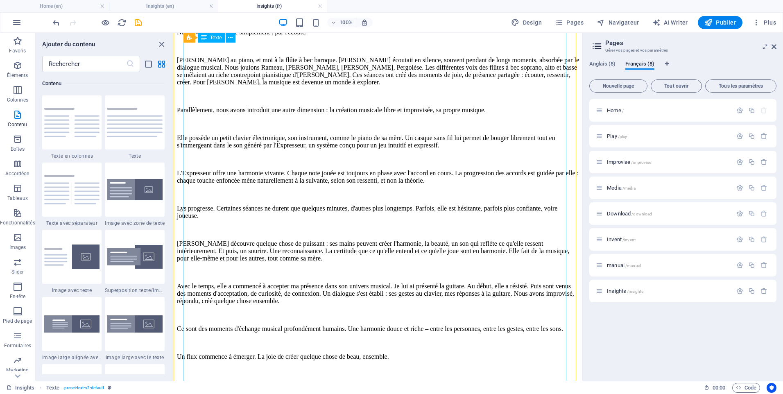
scroll to position [2934, 0]
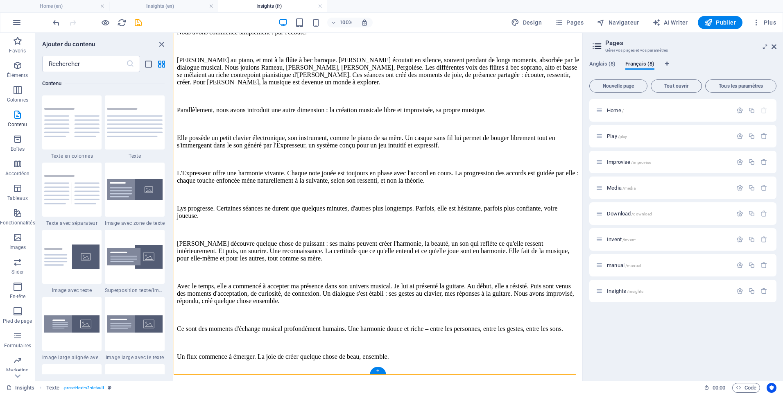
click at [378, 370] on div "+" at bounding box center [378, 370] width 16 height 7
click at [148, 66] on icon "list-view" at bounding box center [148, 63] width 9 height 9
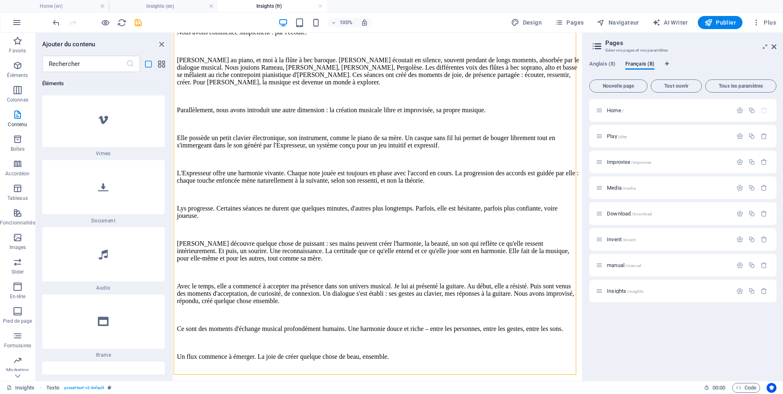
scroll to position [4263, 0]
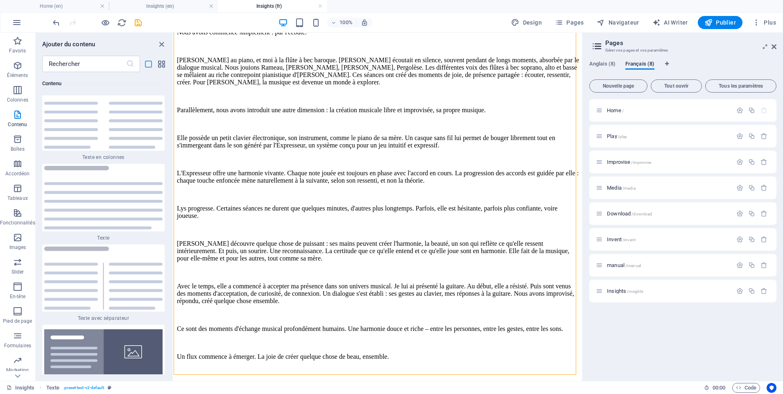
click at [148, 66] on icon "list-view" at bounding box center [148, 63] width 9 height 9
click at [19, 240] on icon "button" at bounding box center [18, 238] width 10 height 10
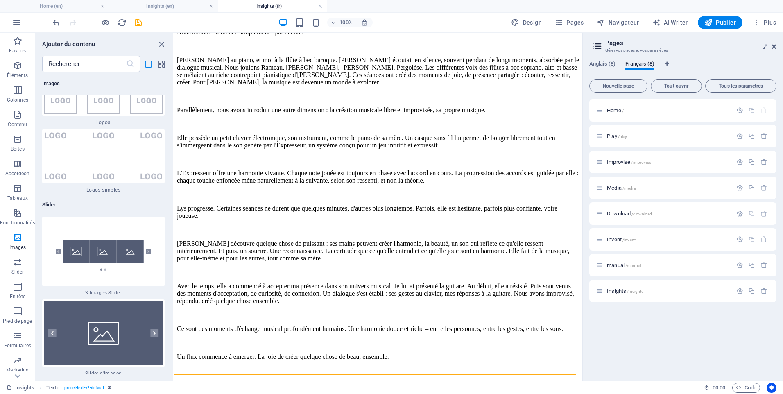
scroll to position [10804, 0]
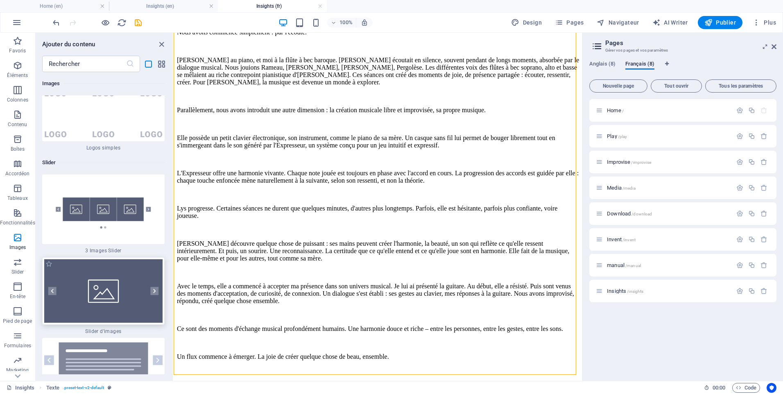
click at [97, 317] on img at bounding box center [103, 290] width 118 height 63
click at [174, 317] on div "Glissez et déposez l'élément de votre choix pour remplacer le contenu existant.…" at bounding box center [378, 207] width 409 height 348
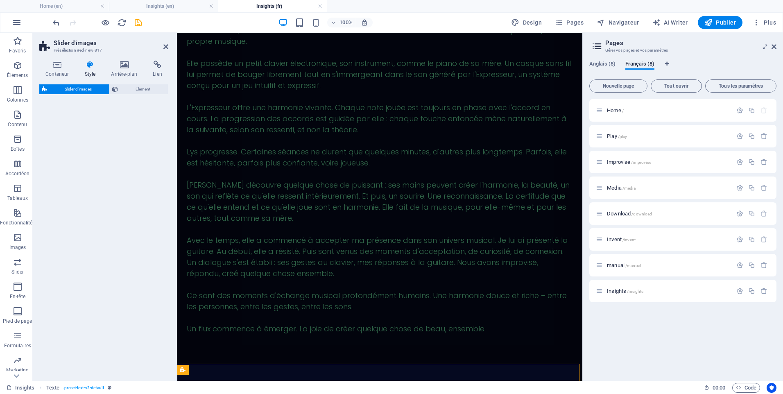
scroll to position [2945, 0]
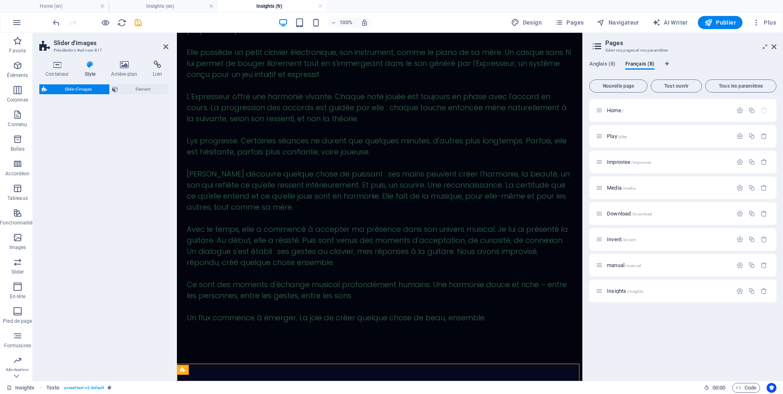
select select "rem"
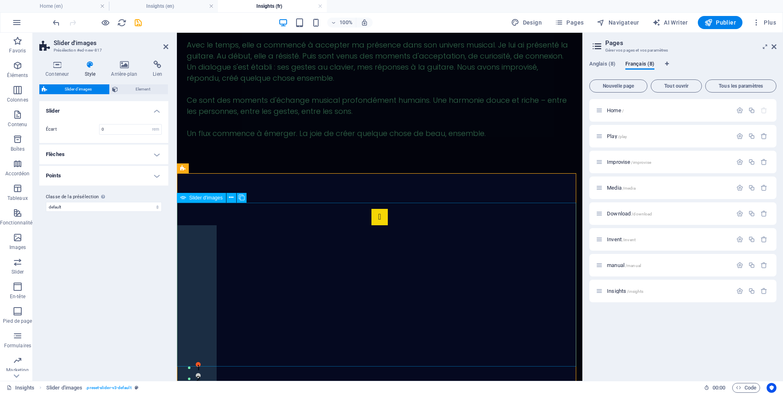
scroll to position [3150, 0]
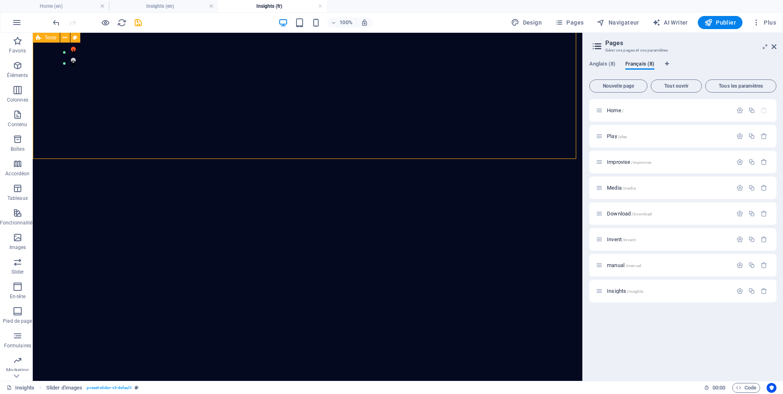
scroll to position [2855, 0]
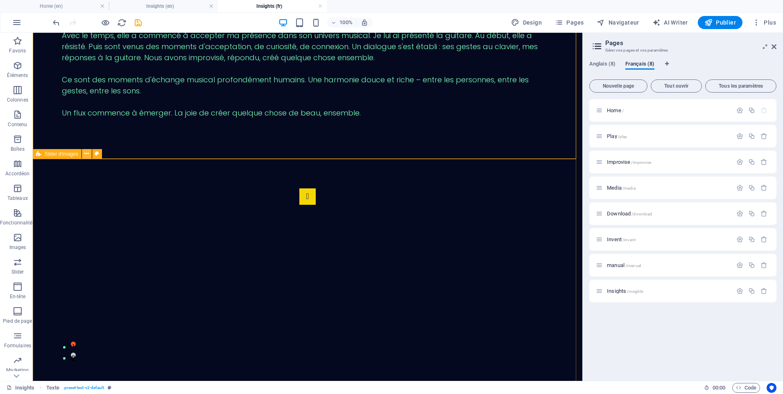
click at [88, 153] on icon at bounding box center [86, 154] width 5 height 9
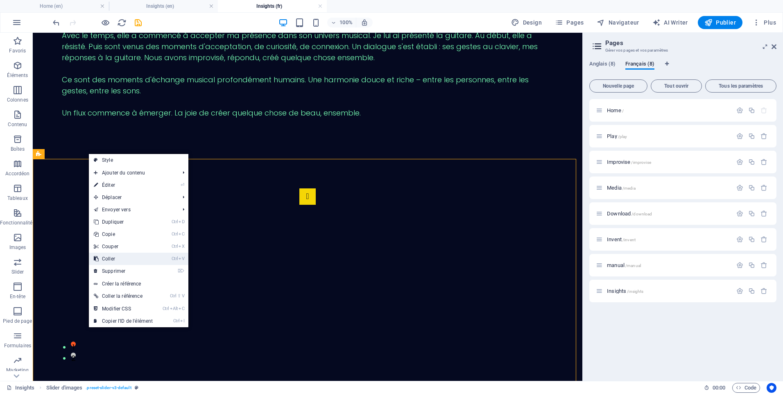
click at [110, 256] on link "Ctrl V Coller" at bounding box center [123, 259] width 69 height 12
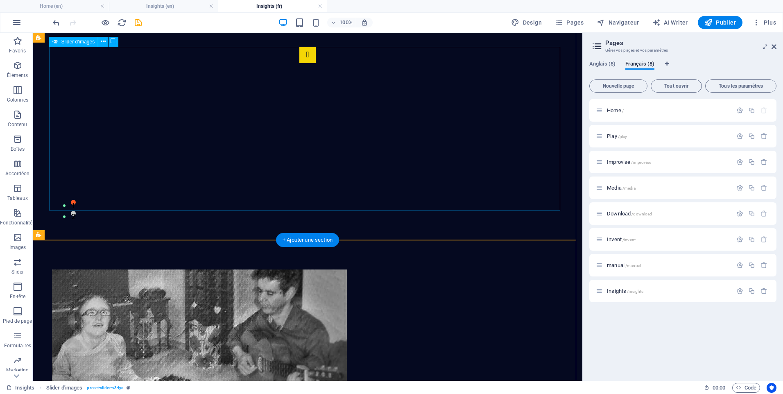
scroll to position [2914, 0]
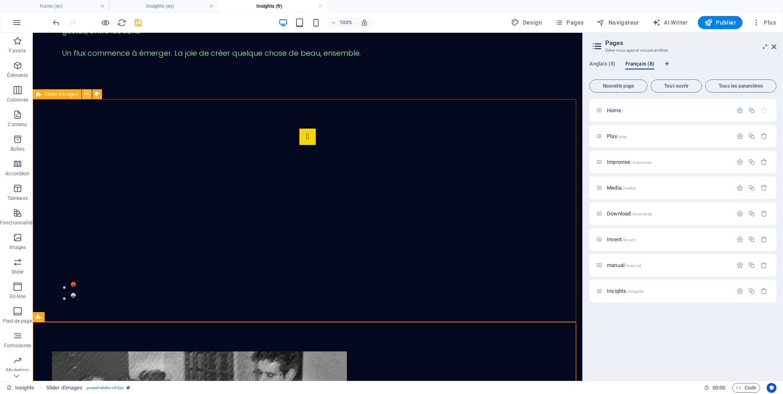
click at [86, 96] on icon at bounding box center [86, 94] width 5 height 9
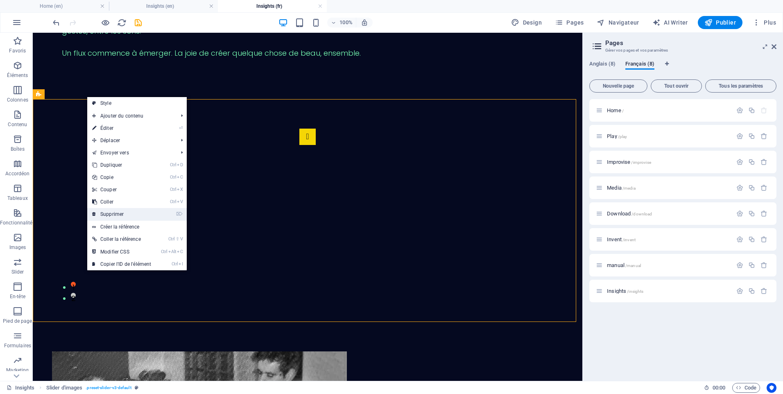
click at [115, 211] on link "⌦ Supprimer" at bounding box center [121, 214] width 69 height 12
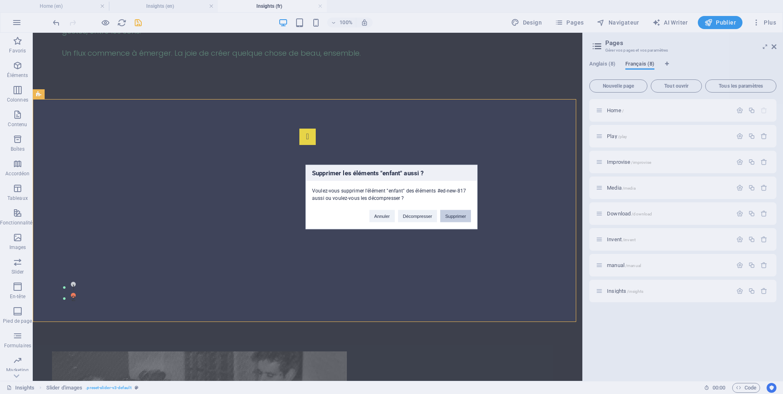
click at [452, 214] on button "Supprimer" at bounding box center [455, 216] width 31 height 12
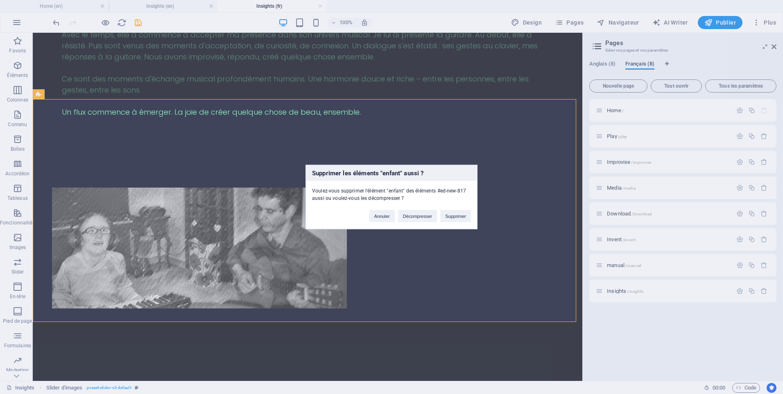
scroll to position [2855, 0]
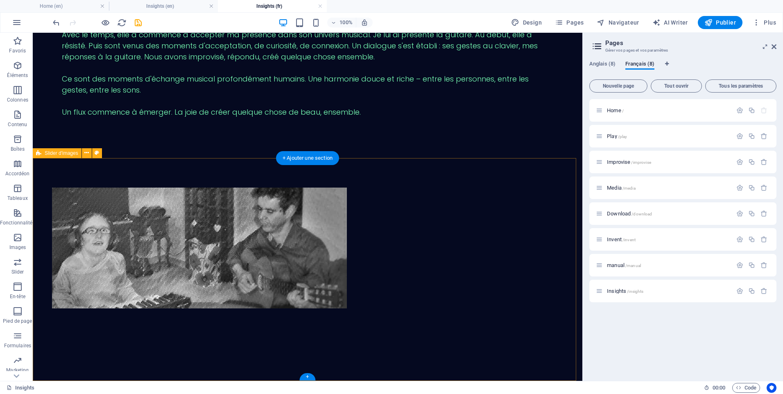
click at [392, 173] on div at bounding box center [308, 269] width 550 height 223
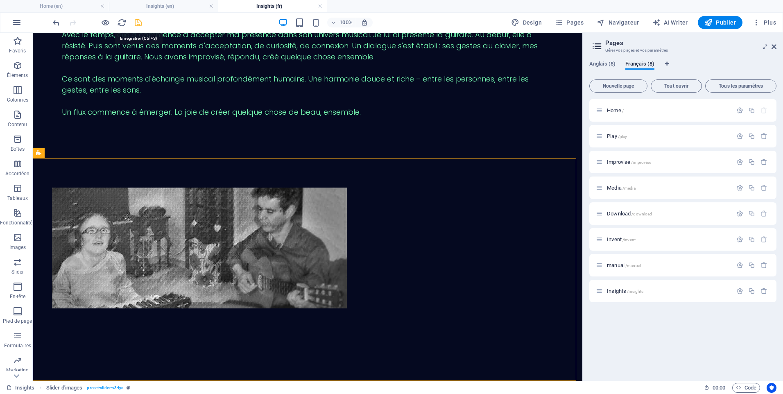
click at [138, 26] on icon "save" at bounding box center [138, 22] width 9 height 9
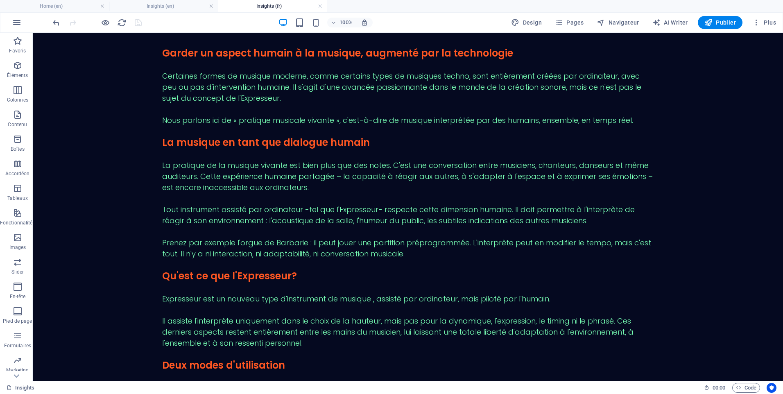
scroll to position [0, 0]
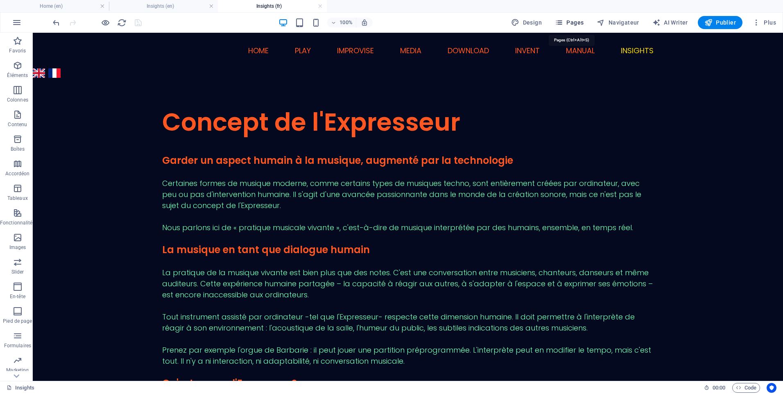
click at [563, 23] on icon "button" at bounding box center [559, 22] width 8 height 8
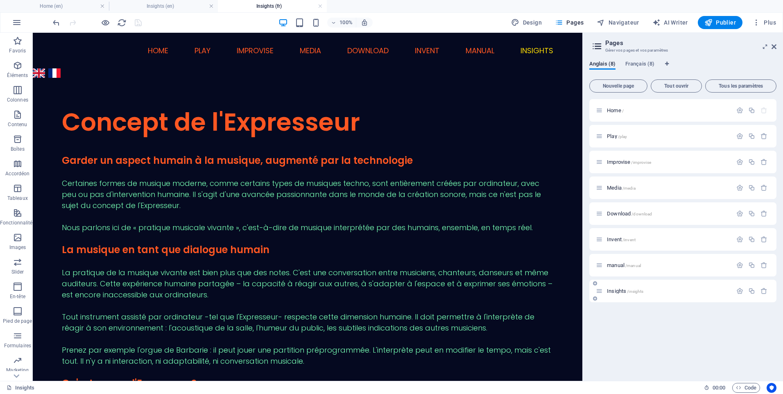
click at [618, 286] on div "Insights /insights" at bounding box center [664, 290] width 136 height 9
click at [621, 293] on span "Insights /insights" at bounding box center [625, 291] width 36 height 6
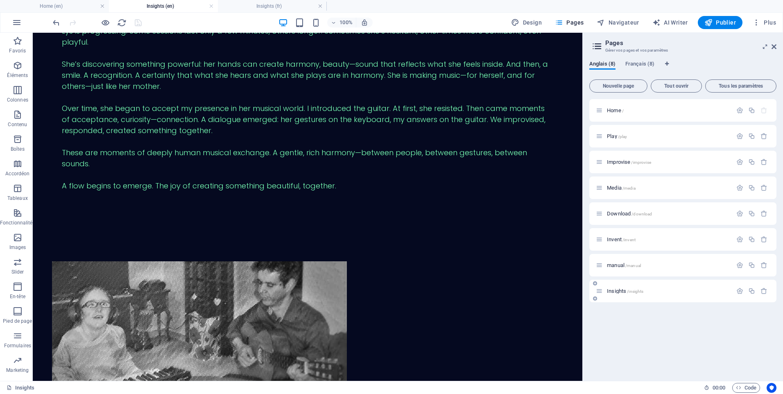
click at [621, 293] on span "Insights /insights" at bounding box center [625, 291] width 36 height 6
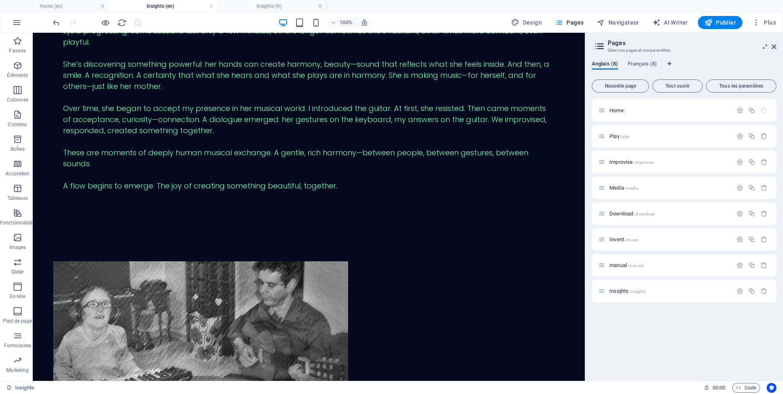
drag, startPoint x: 584, startPoint y: 338, endPoint x: 551, endPoint y: 262, distance: 82.8
click at [584, 272] on div "Home (en) Insights (en) Insights (fr) Favoris Éléments Colonnes Contenu Boîtes …" at bounding box center [391, 207] width 783 height 348
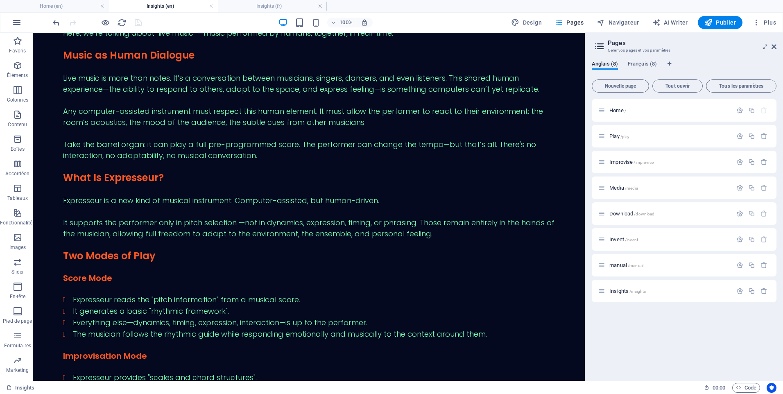
scroll to position [0, 0]
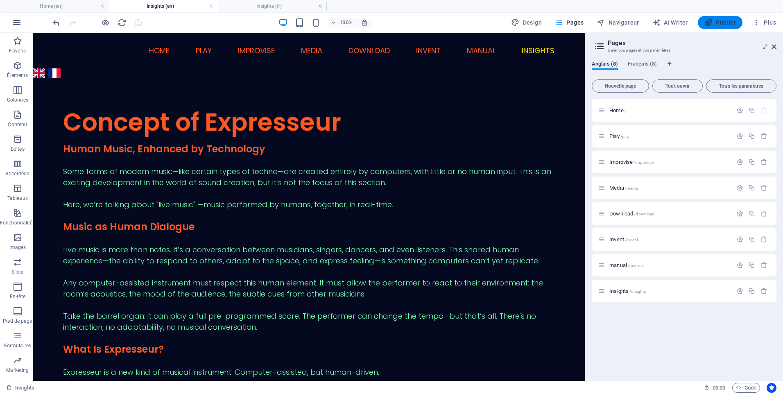
click at [705, 20] on button "Publier" at bounding box center [720, 22] width 45 height 13
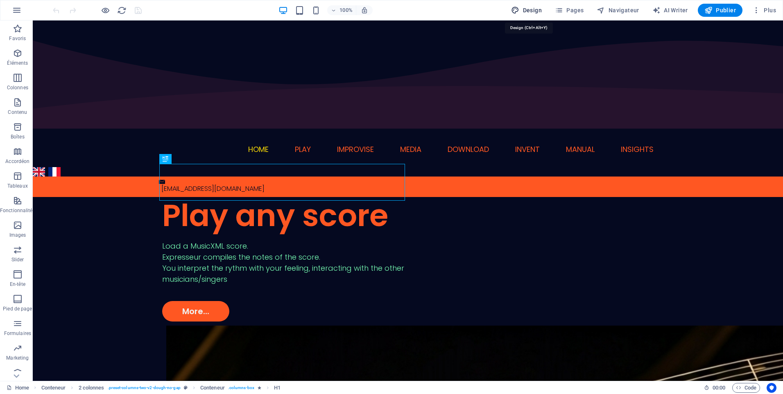
drag, startPoint x: 535, startPoint y: 7, endPoint x: 521, endPoint y: 27, distance: 23.5
click at [535, 7] on span "Design" at bounding box center [526, 10] width 31 height 8
select select "px"
select select "300"
select select "px"
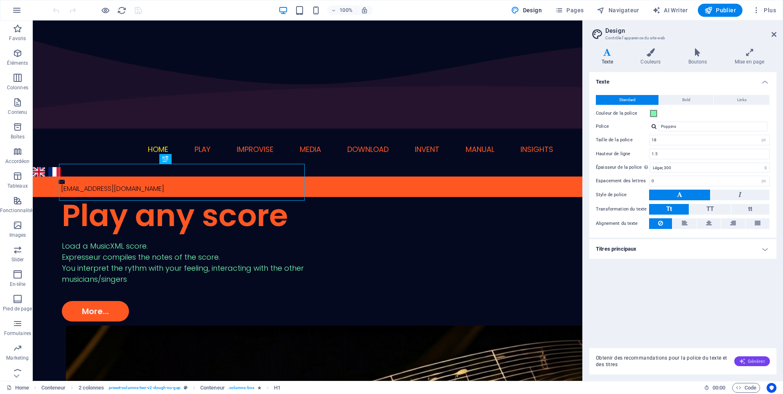
click at [751, 361] on span "Générer" at bounding box center [752, 361] width 26 height 7
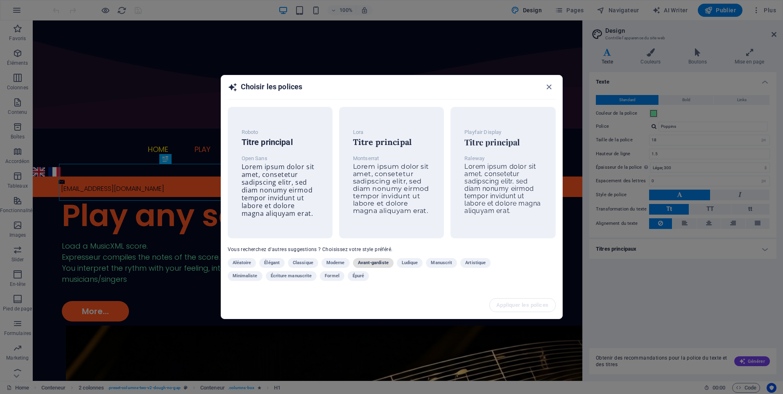
click at [360, 263] on span "Avant-gardiste" at bounding box center [373, 263] width 31 height 10
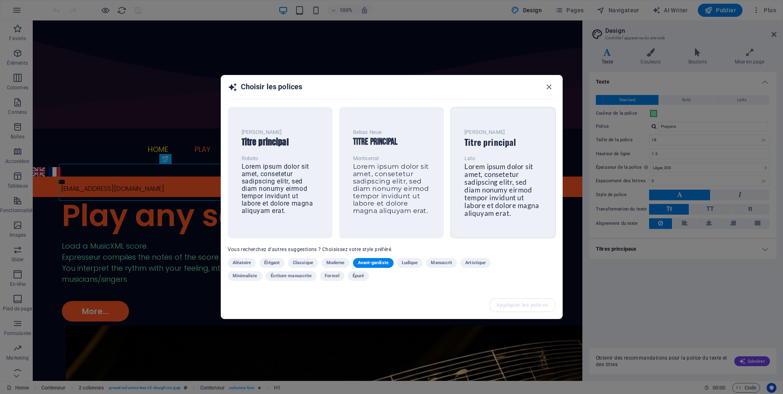
click at [496, 195] on span "Lorem ipsum dolor sit amet, consetetur sadipscing elitr, sed diam nonumy eirmod…" at bounding box center [502, 189] width 75 height 55
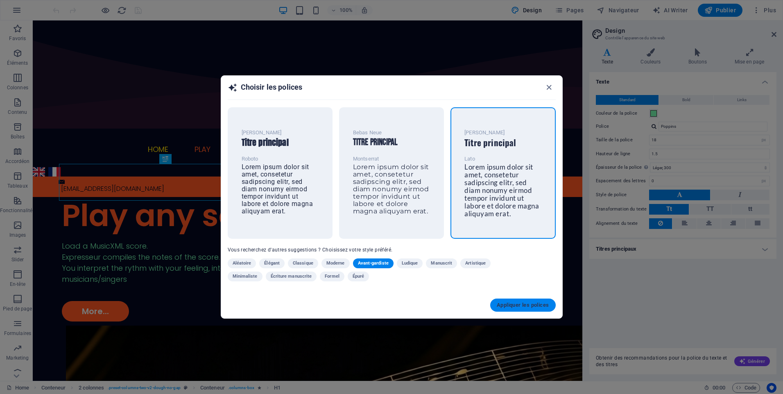
click at [507, 300] on button "Appliquer les polices" at bounding box center [522, 305] width 65 height 13
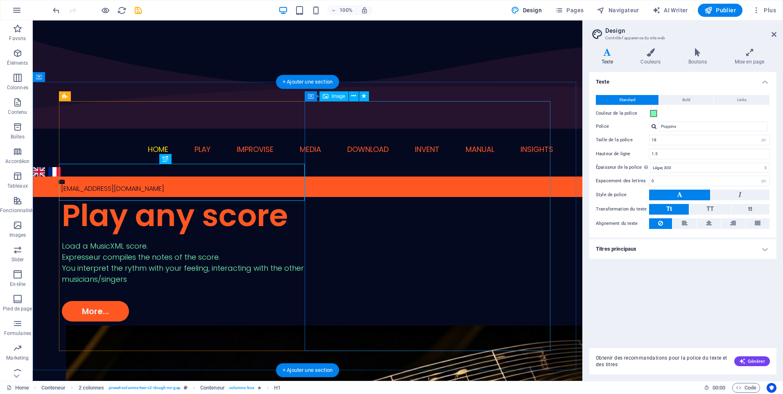
type input "Lato"
type input "17"
type input "1.6"
select select "400"
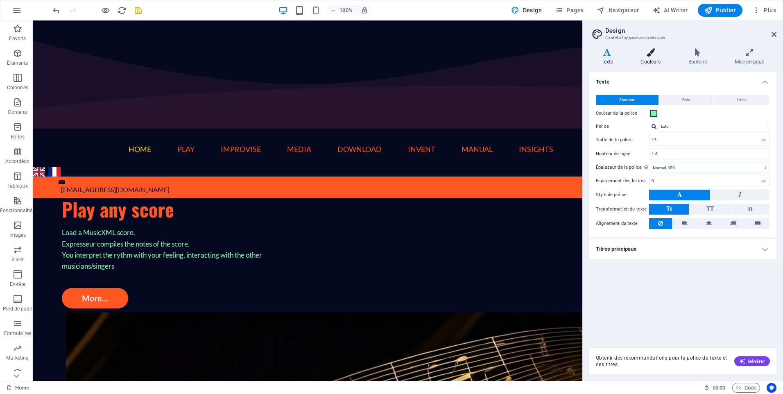
click at [649, 57] on h4 "Couleurs" at bounding box center [653, 56] width 48 height 17
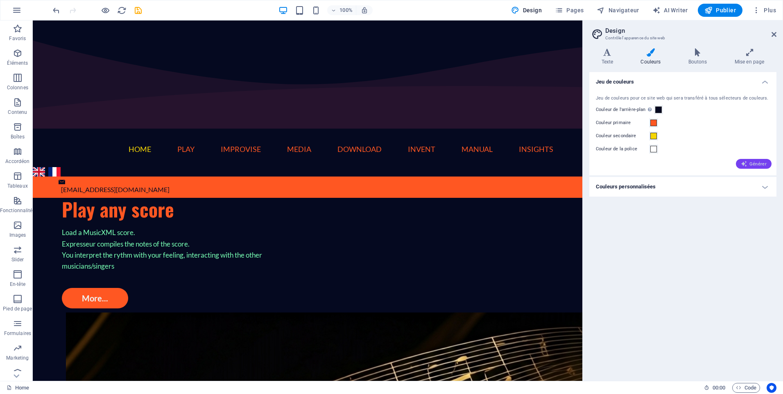
click at [751, 166] on span "Générer" at bounding box center [754, 164] width 26 height 7
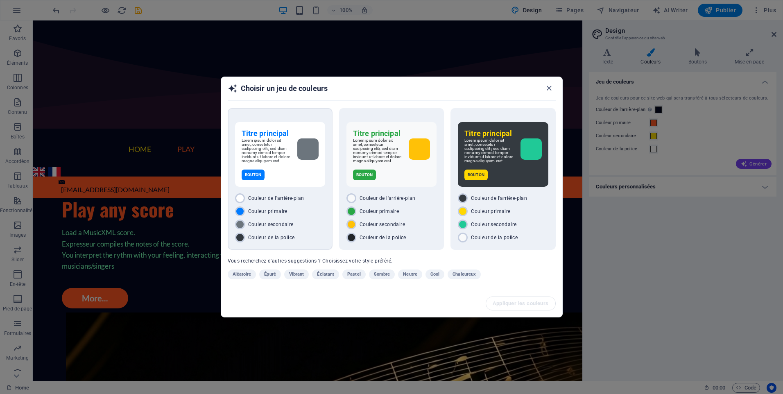
click at [279, 248] on div "Titre principal Lorem ipsum dolor sit amet, consetetur sadipscing elitr, sed di…" at bounding box center [280, 179] width 105 height 142
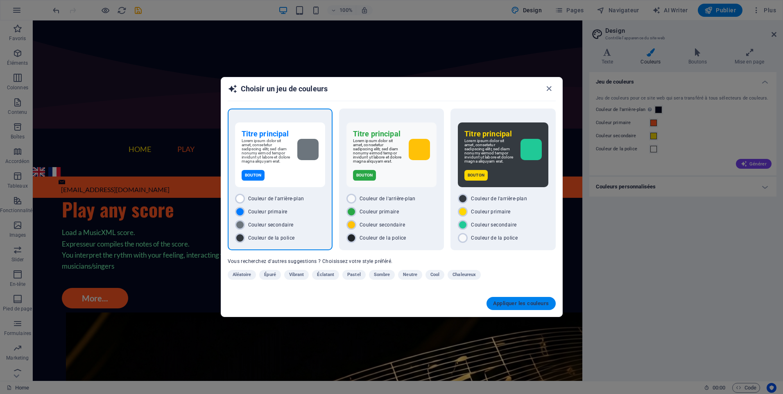
click at [535, 307] on span "Appliquer les couleurs" at bounding box center [521, 303] width 56 height 7
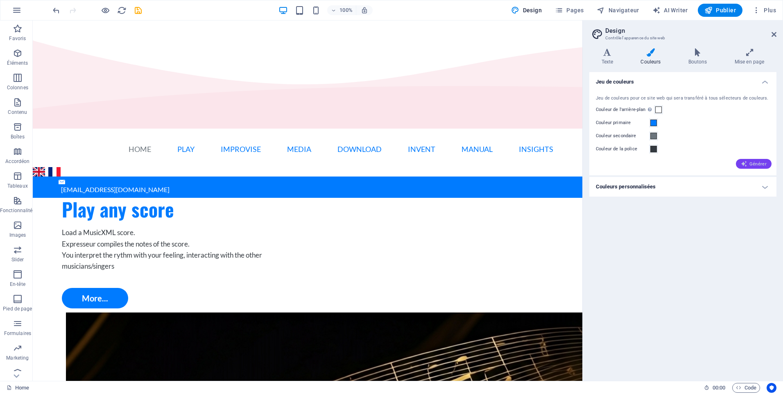
click at [750, 166] on span "Générer" at bounding box center [754, 164] width 26 height 7
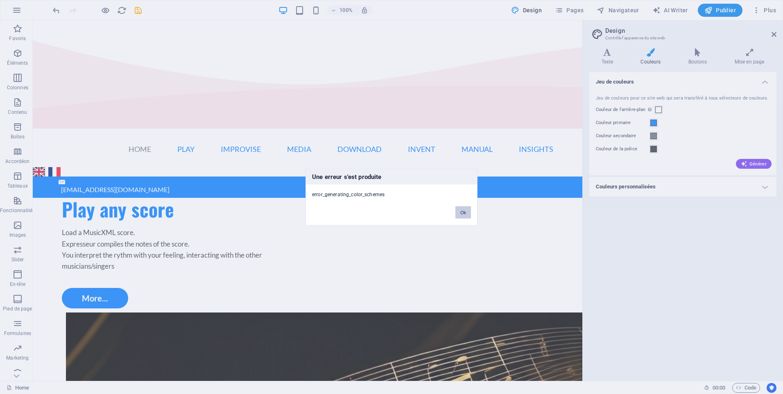
click at [465, 212] on button "Ok" at bounding box center [464, 212] width 16 height 12
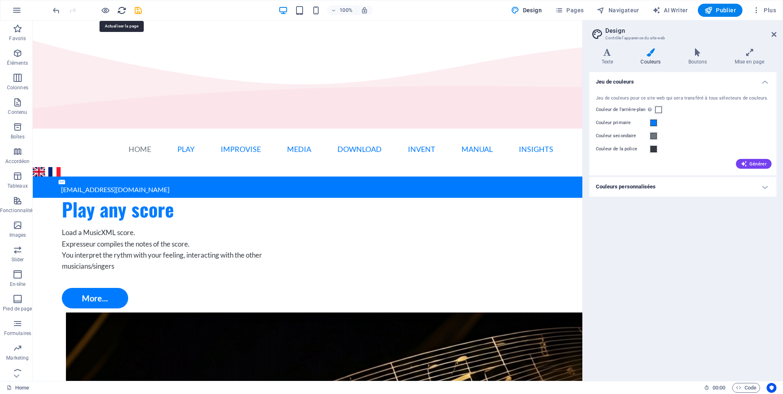
click at [119, 10] on icon "reload" at bounding box center [121, 10] width 9 height 9
